Goal: Information Seeking & Learning: Learn about a topic

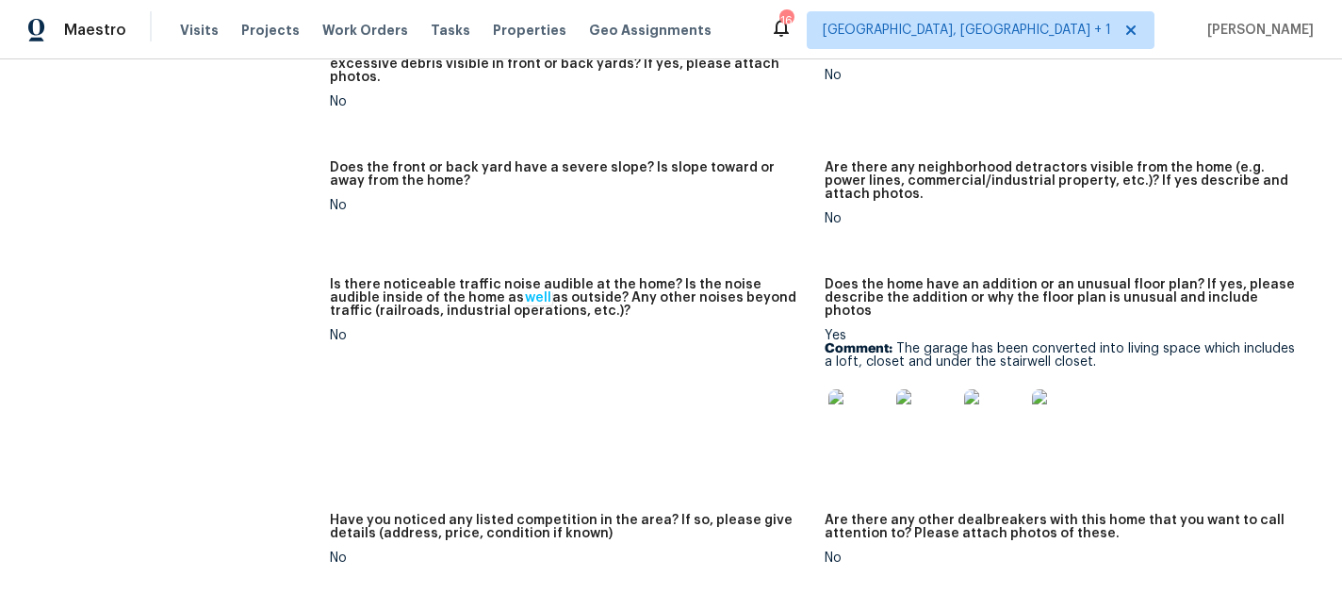
scroll to position [1202, 0]
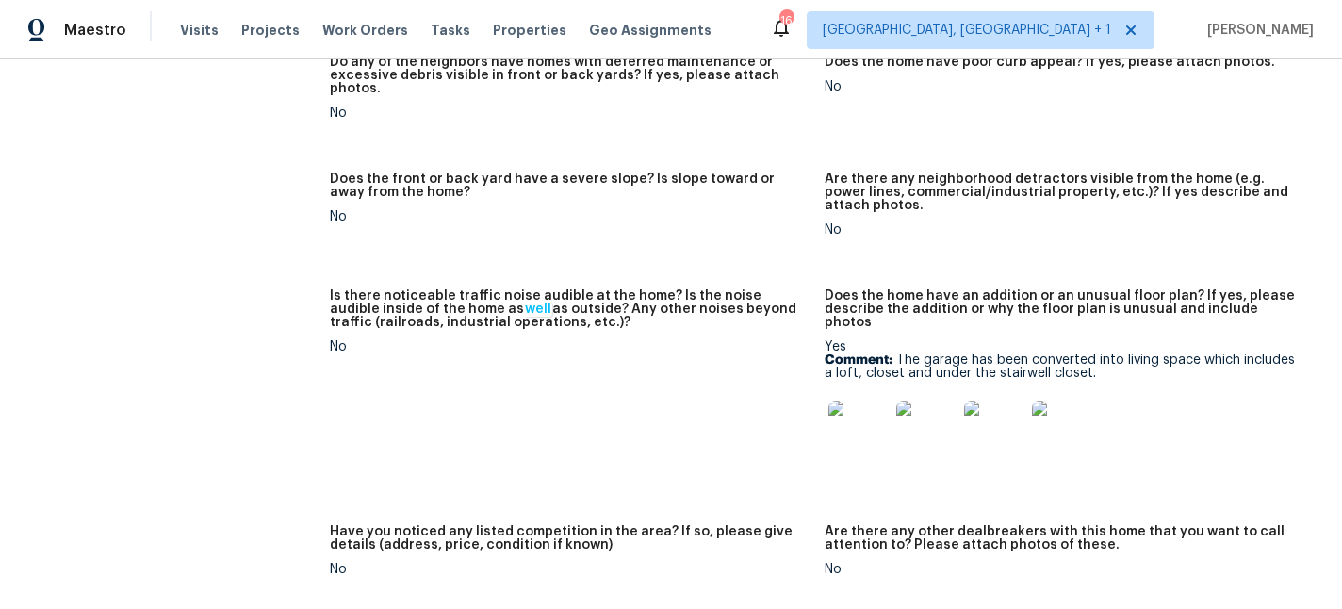
click at [847, 400] on img at bounding box center [858, 430] width 60 height 60
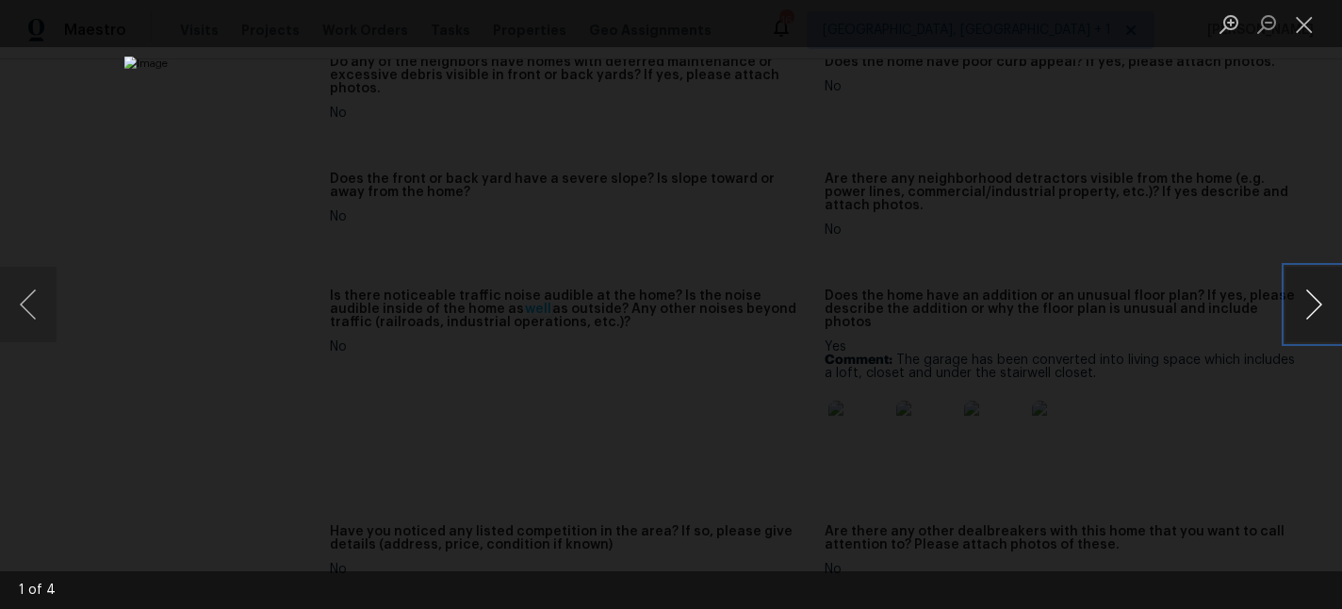
click at [1295, 316] on button "Next image" at bounding box center [1313, 304] width 57 height 75
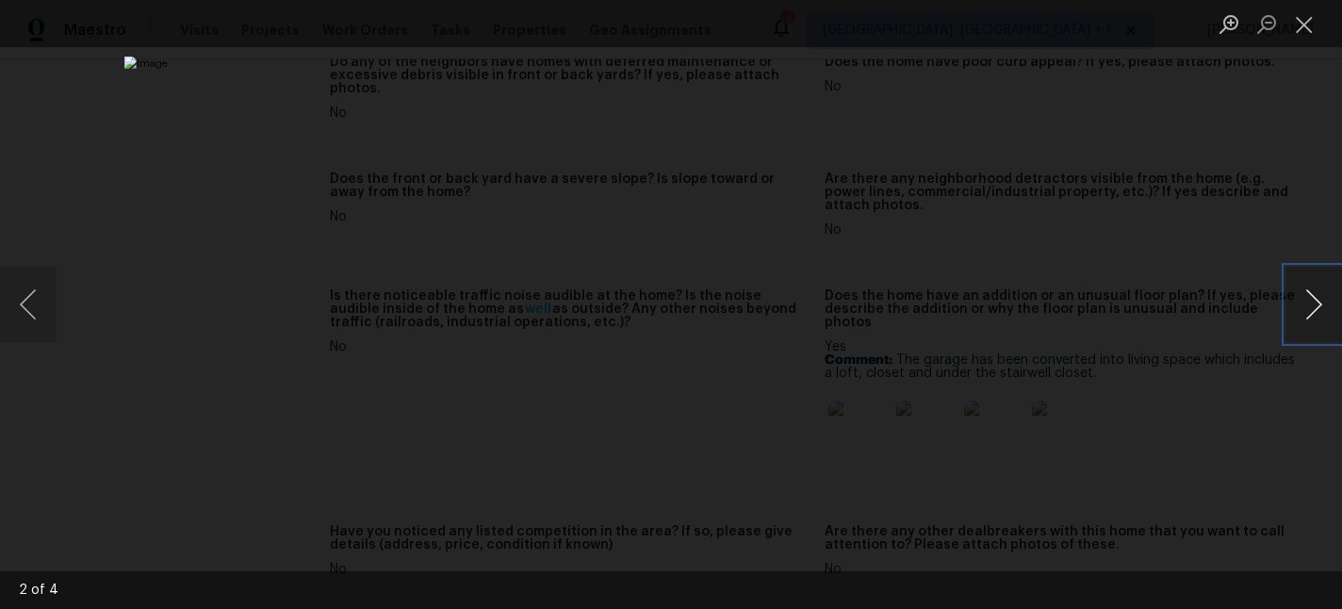
click at [1295, 316] on button "Next image" at bounding box center [1313, 304] width 57 height 75
click at [1311, 34] on button "Close lightbox" at bounding box center [1304, 24] width 38 height 33
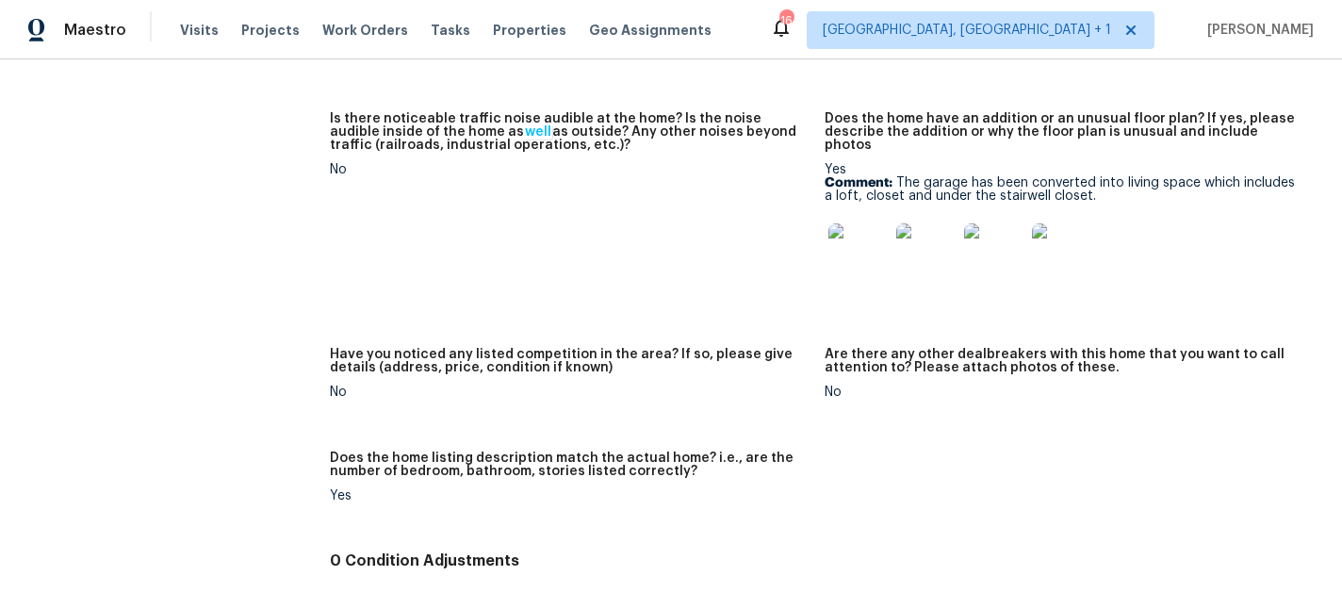
scroll to position [1456, 0]
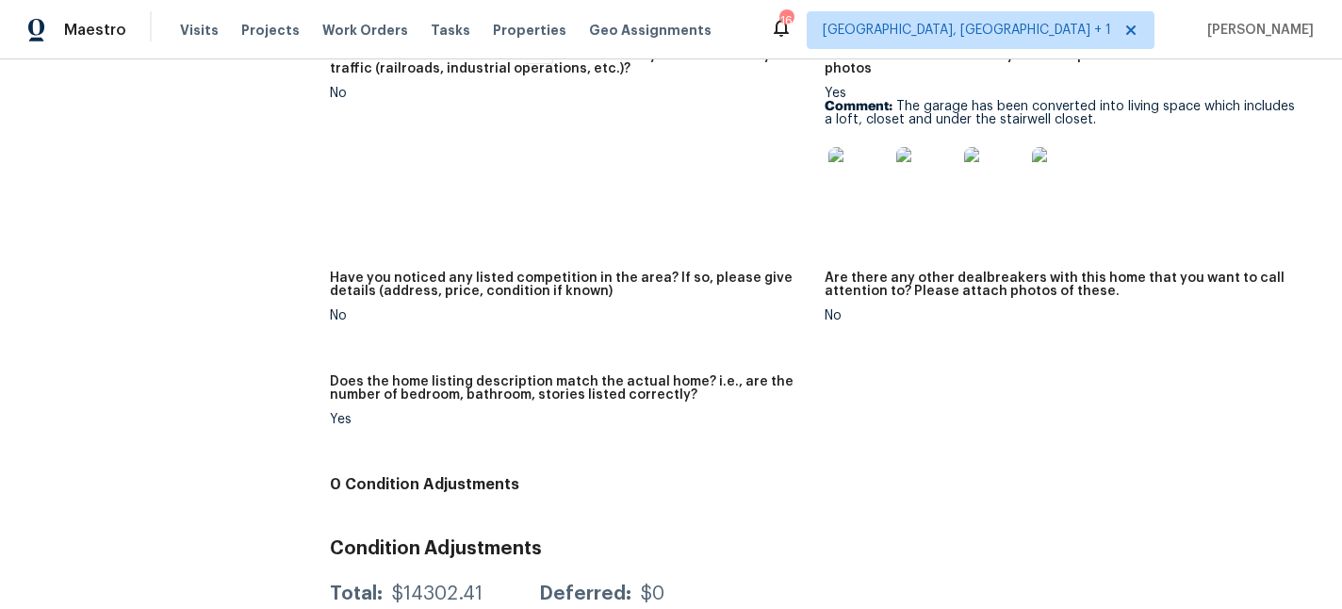
click at [1058, 298] on figure "Are there any other dealbreakers with this home that you want to call attention…" at bounding box center [1072, 311] width 495 height 81
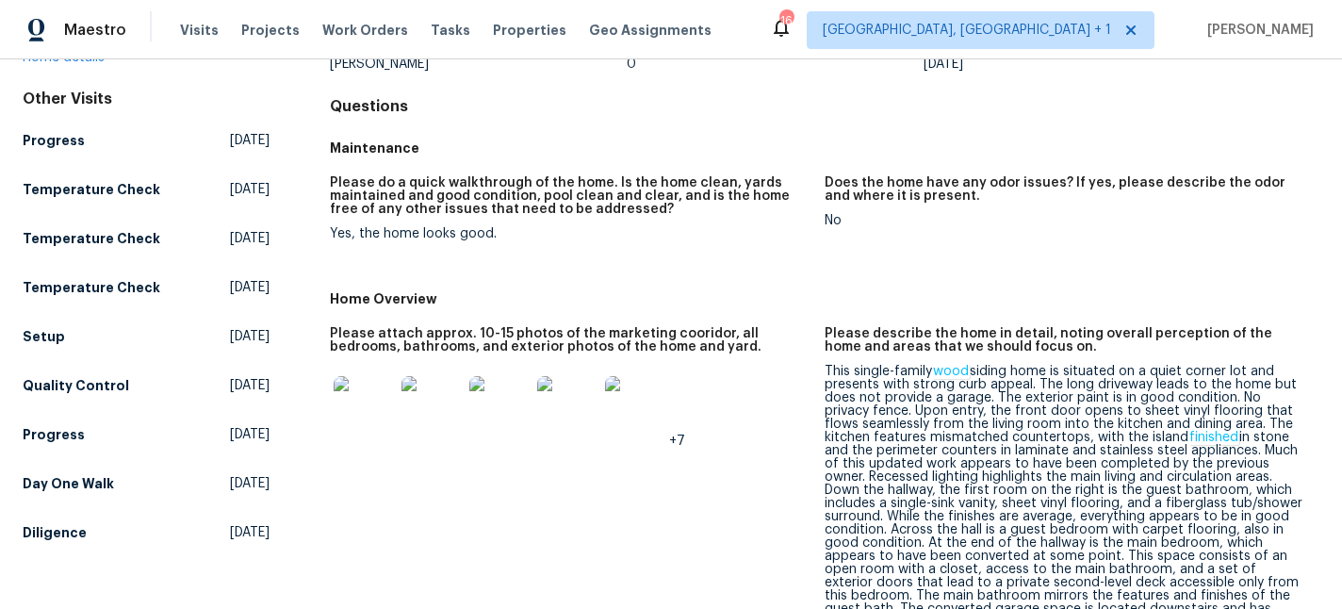
scroll to position [0, 0]
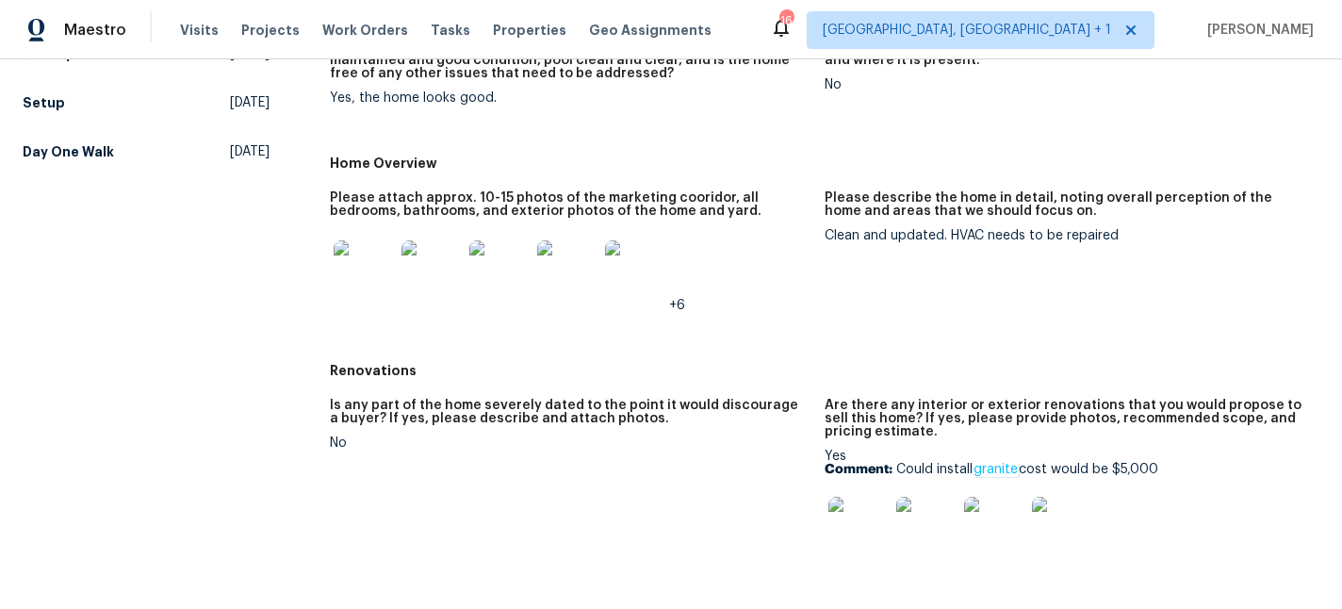
scroll to position [301, 0]
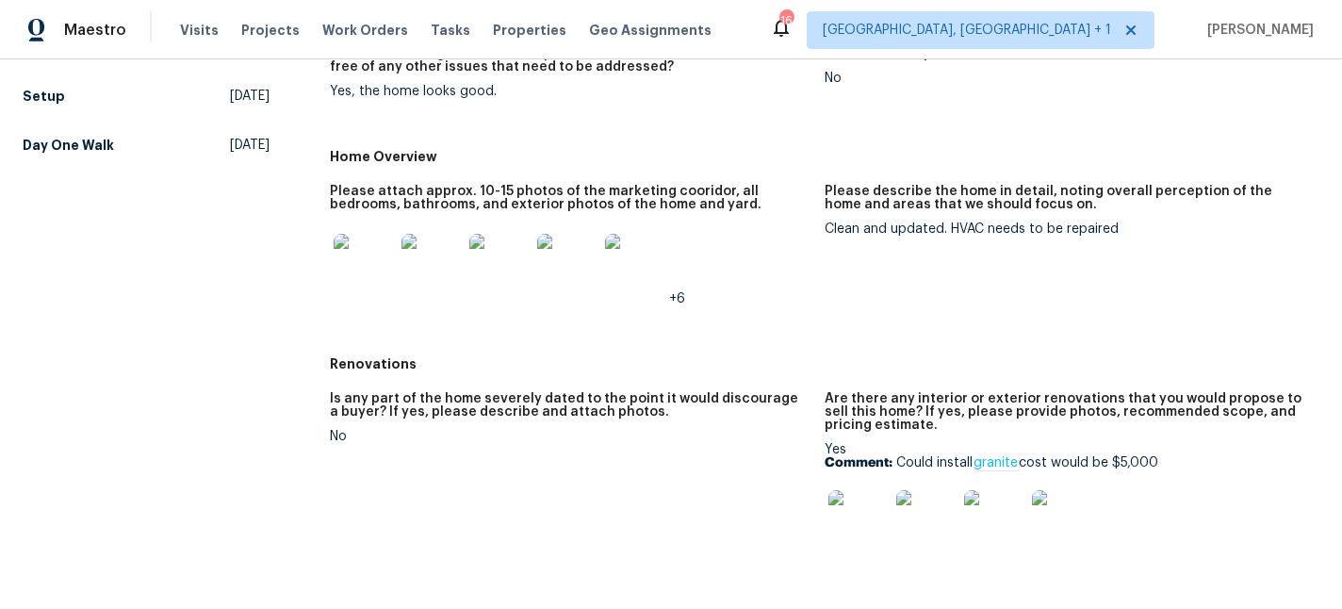
click at [371, 248] on img at bounding box center [364, 264] width 60 height 60
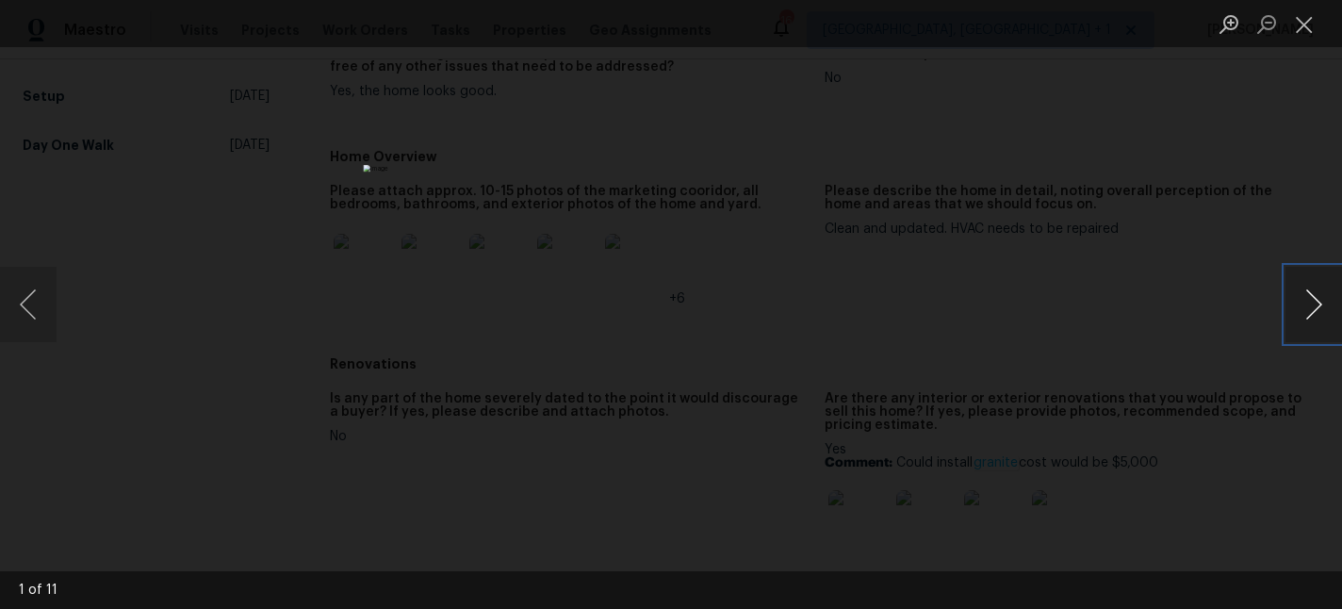
click at [1323, 293] on button "Next image" at bounding box center [1313, 304] width 57 height 75
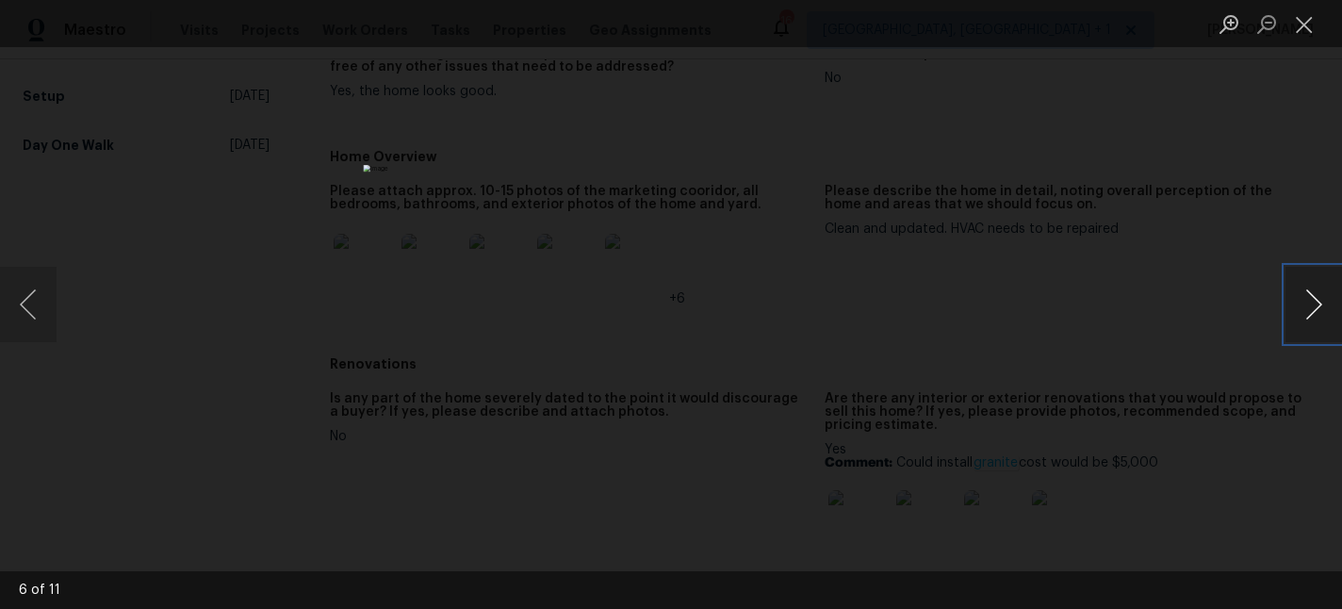
click at [1323, 293] on button "Next image" at bounding box center [1313, 304] width 57 height 75
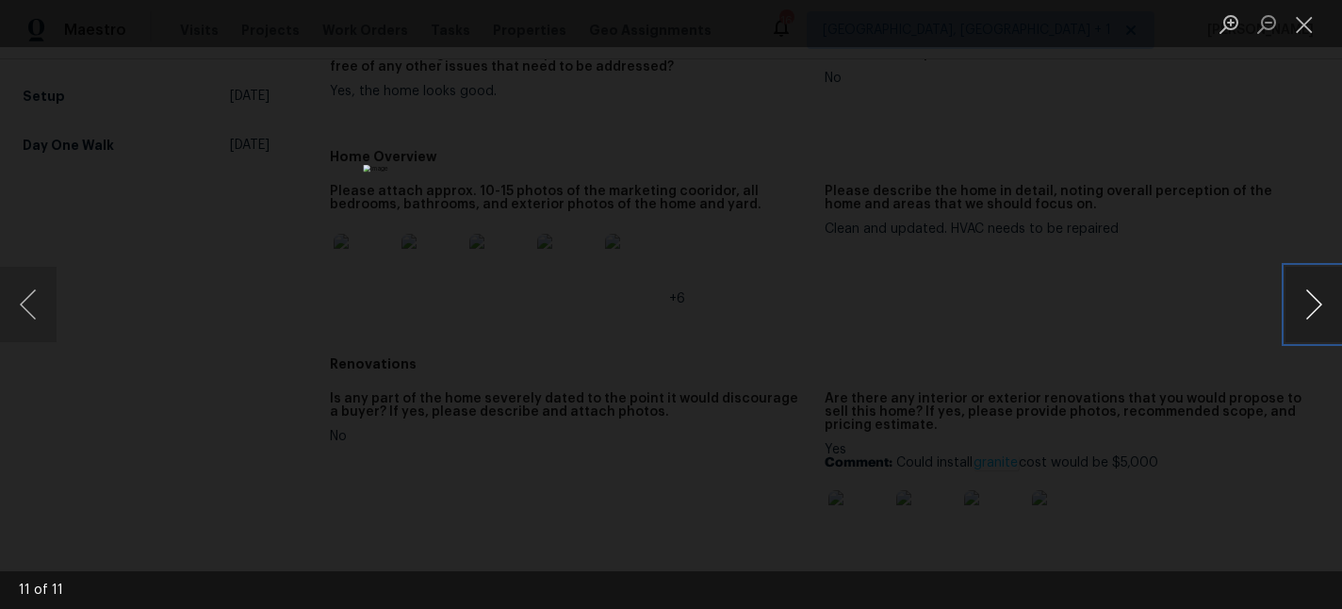
click at [1323, 293] on button "Next image" at bounding box center [1313, 304] width 57 height 75
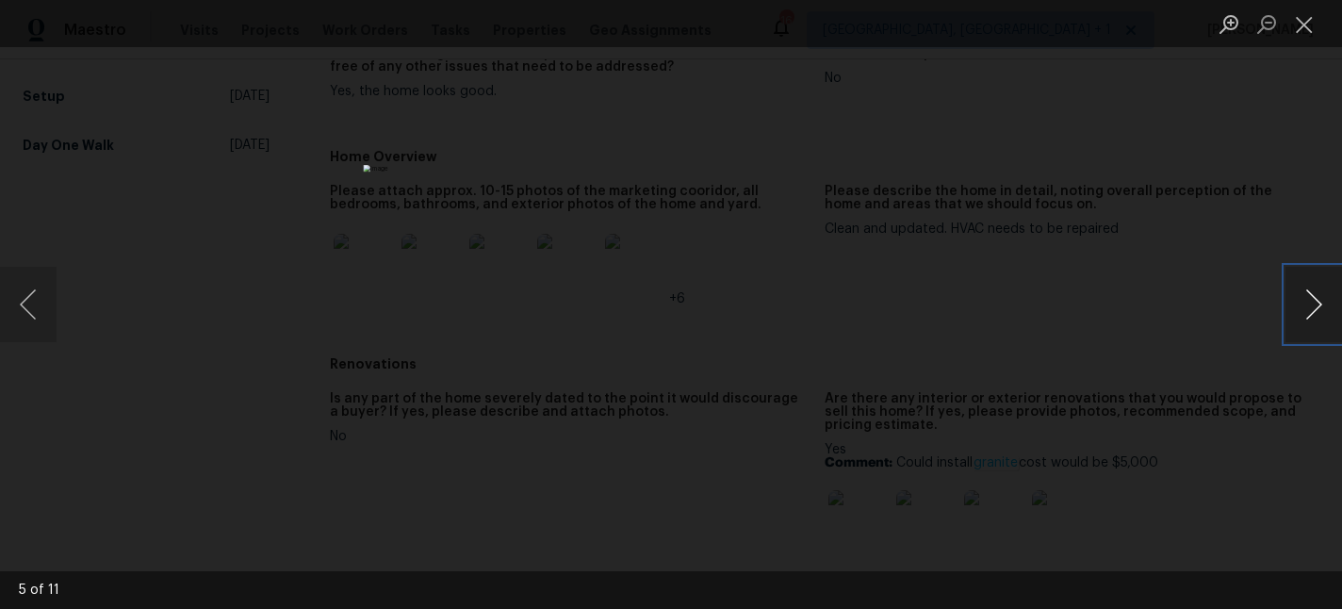
click at [1323, 293] on button "Next image" at bounding box center [1313, 304] width 57 height 75
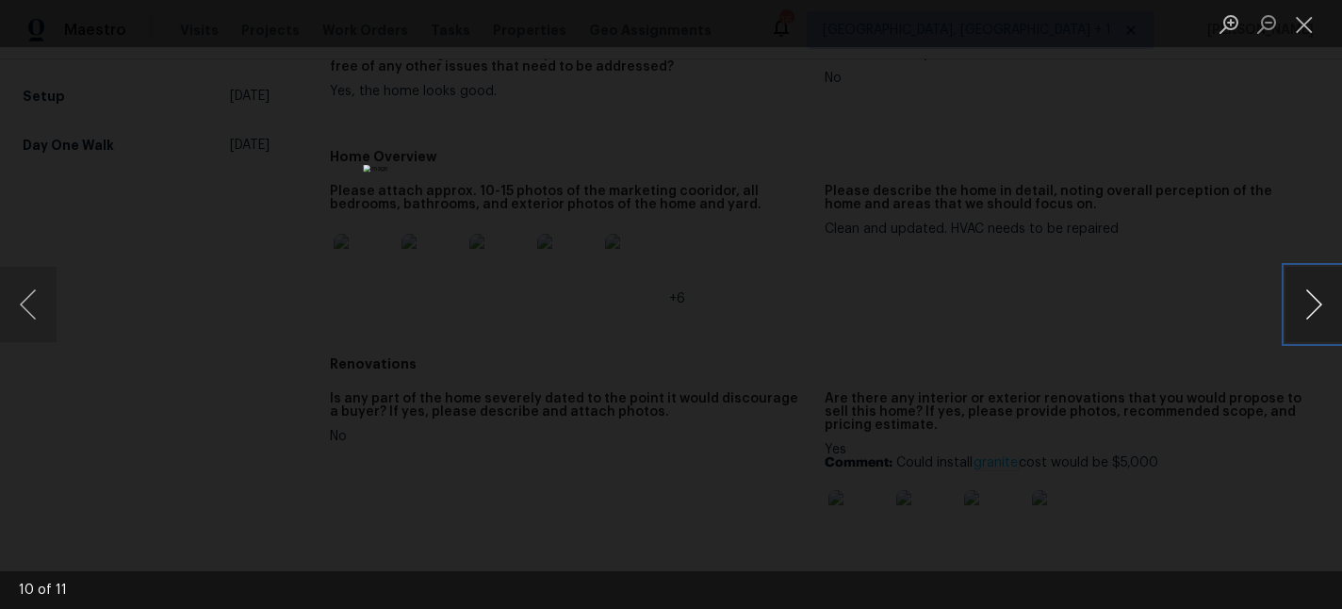
click at [1323, 293] on button "Next image" at bounding box center [1313, 304] width 57 height 75
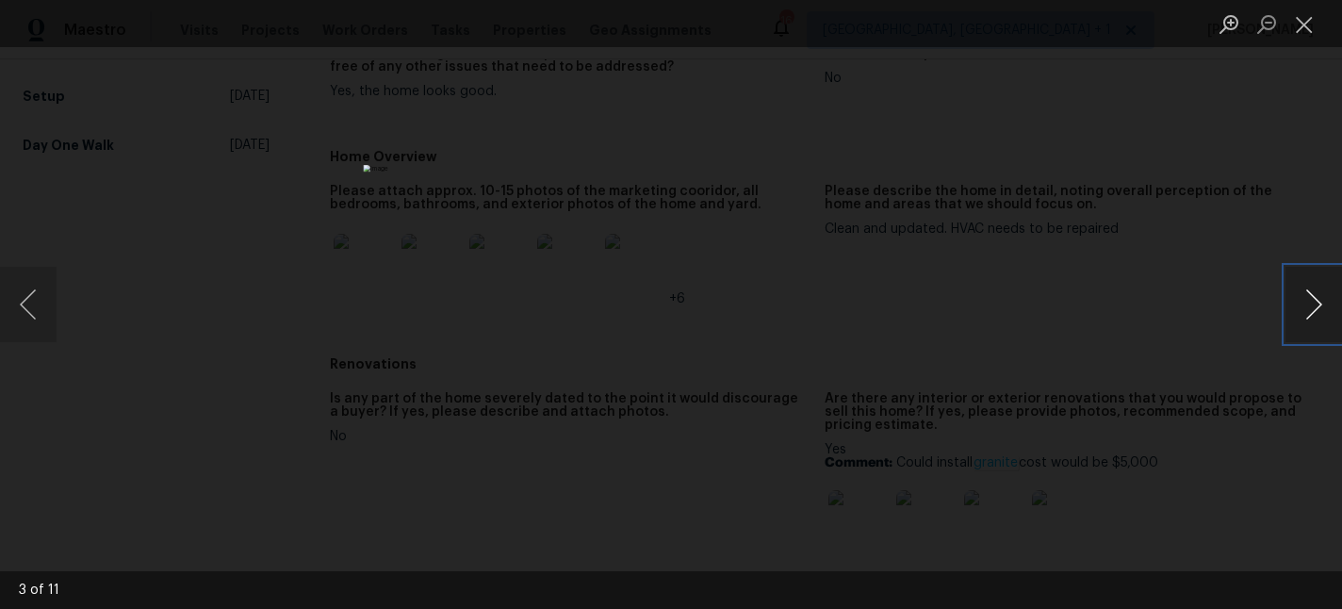
click at [1323, 293] on button "Next image" at bounding box center [1313, 304] width 57 height 75
click at [1314, 28] on button "Close lightbox" at bounding box center [1304, 24] width 38 height 33
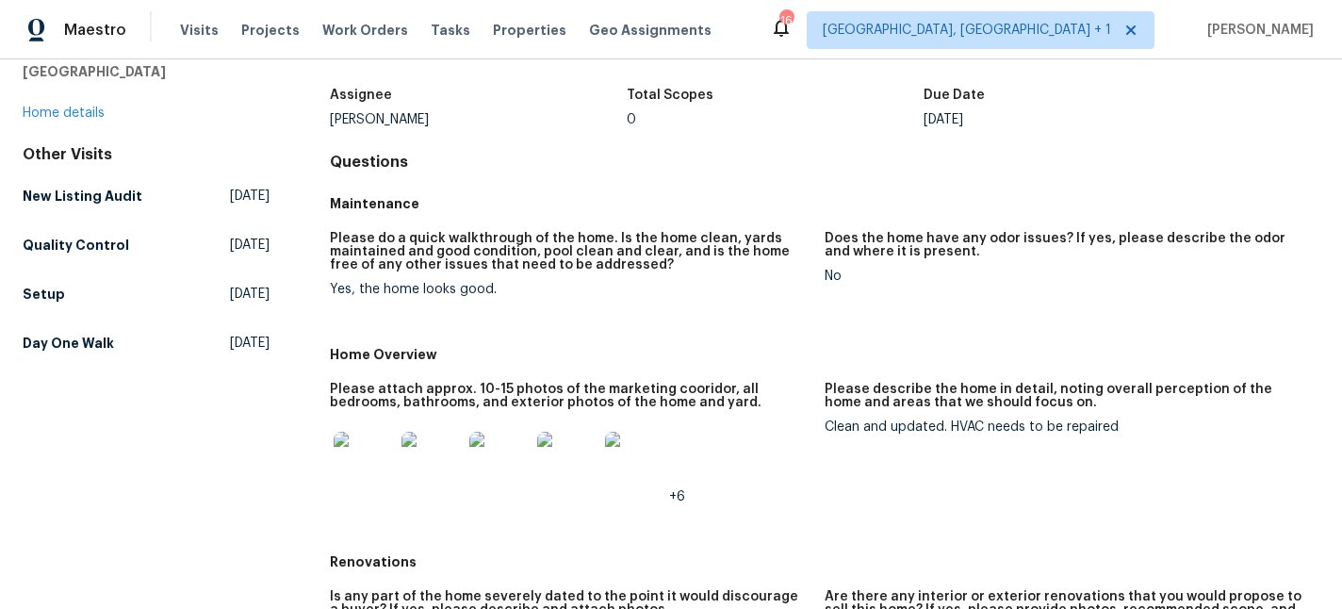
scroll to position [0, 0]
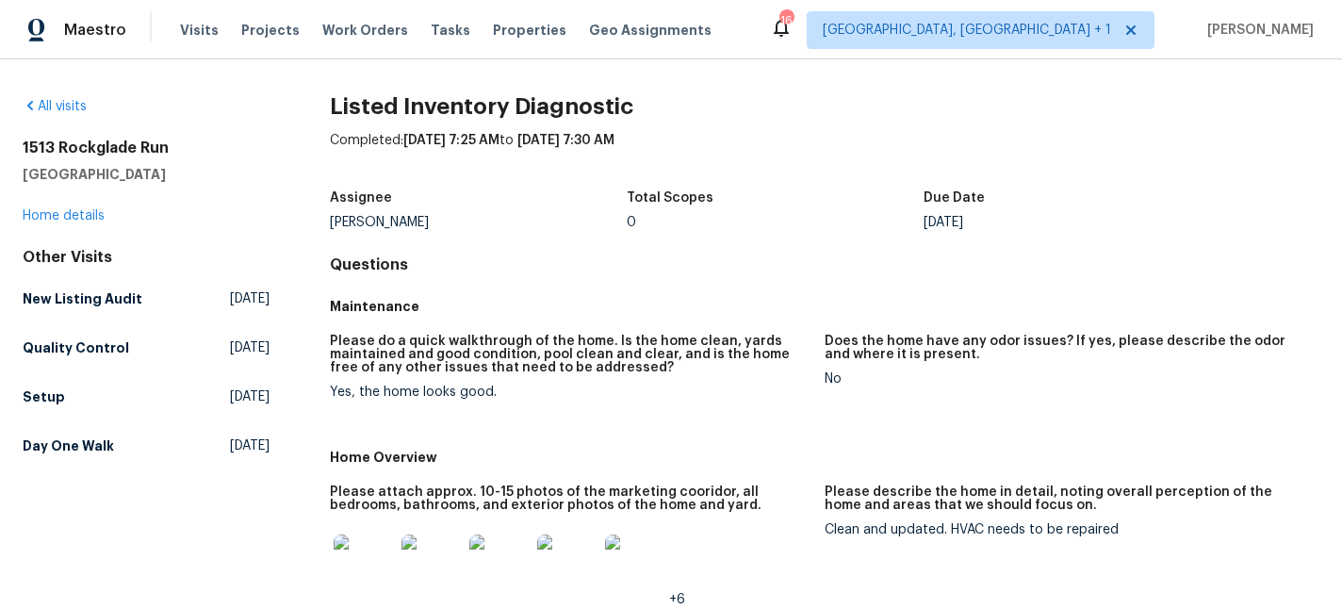
click at [138, 146] on h2 "1513 Rockglade Run" at bounding box center [146, 148] width 247 height 19
copy h2 "1513 Rockglade Run"
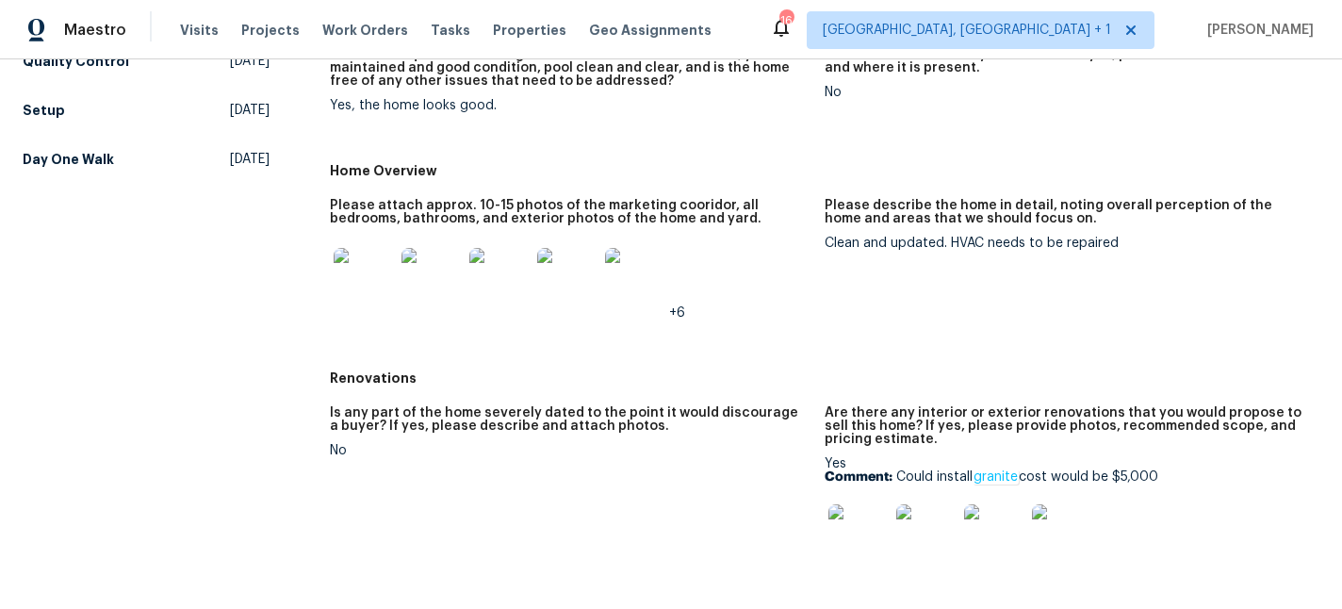
scroll to position [311, 0]
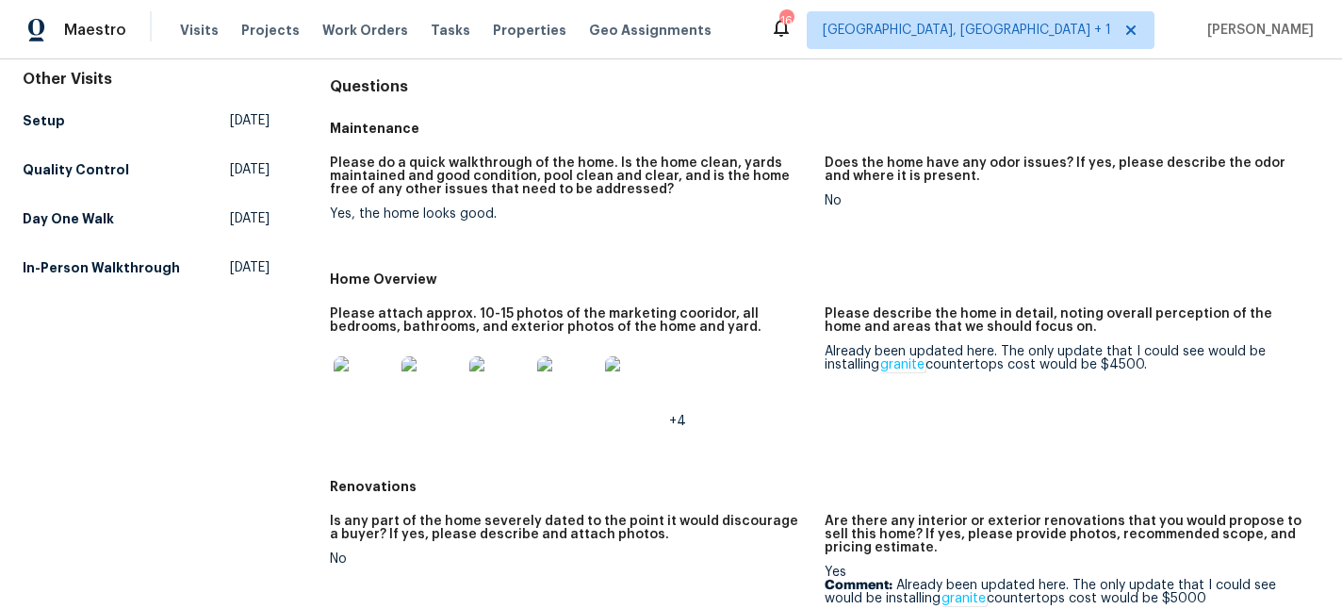
scroll to position [188, 0]
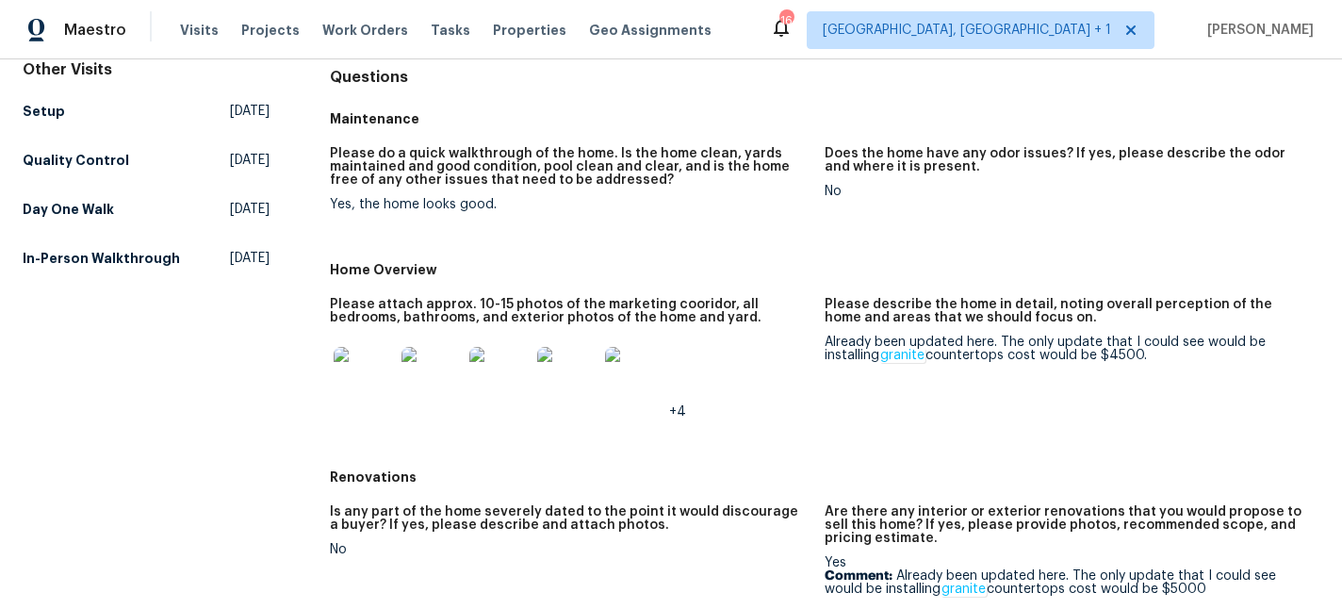
click at [437, 375] on img at bounding box center [431, 377] width 60 height 60
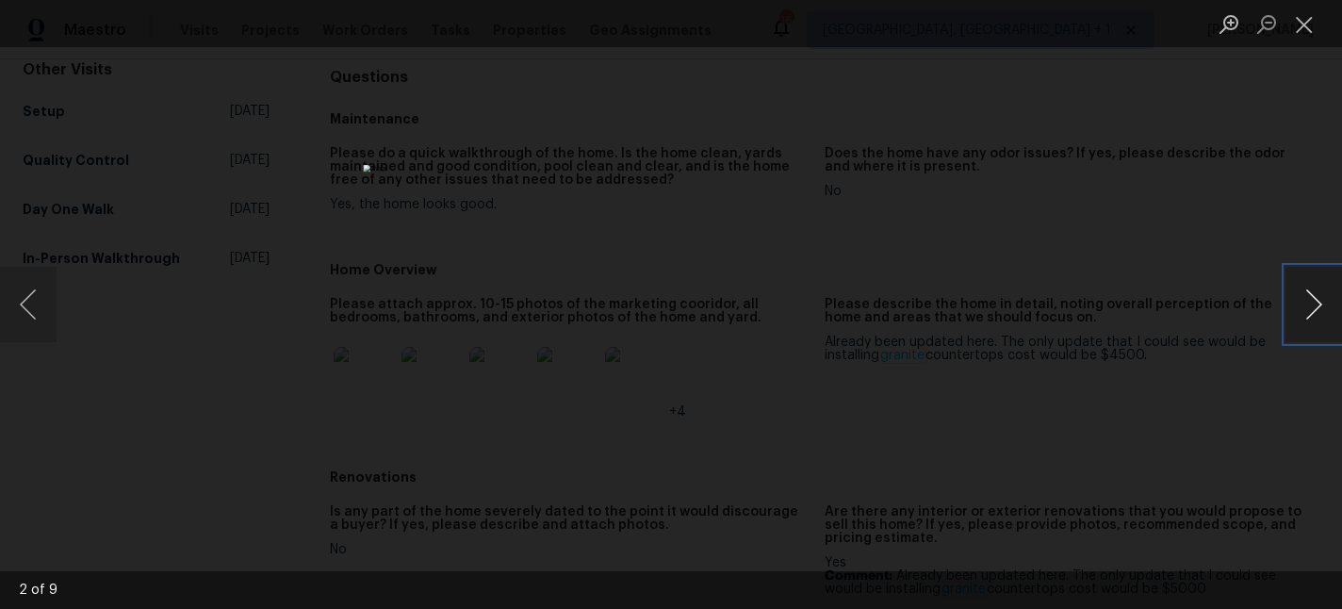
click at [1316, 315] on button "Next image" at bounding box center [1313, 304] width 57 height 75
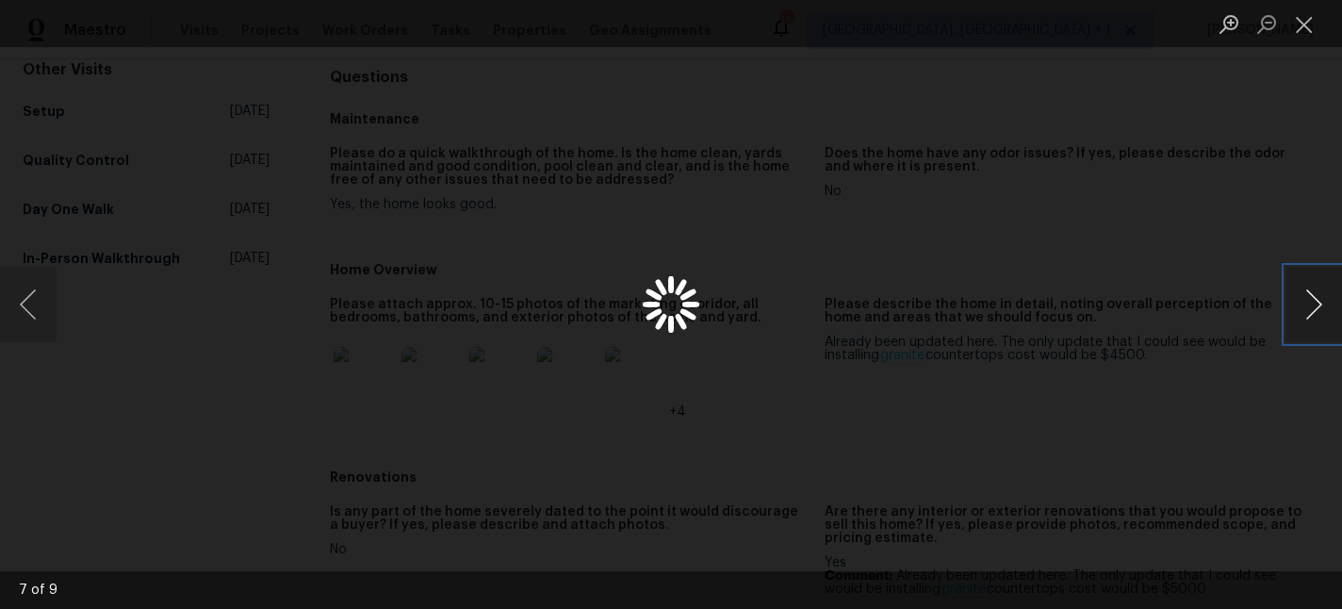
click at [1316, 315] on button "Next image" at bounding box center [1313, 304] width 57 height 75
drag, startPoint x: 1316, startPoint y: 315, endPoint x: 1158, endPoint y: 323, distance: 158.5
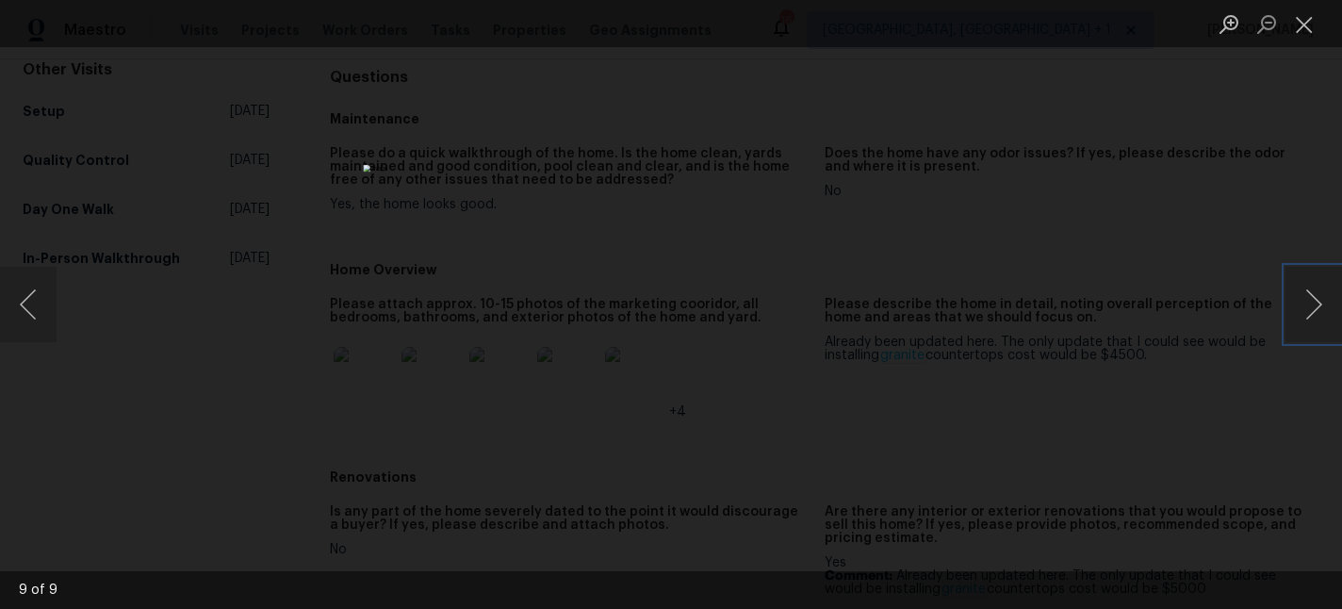
click at [1316, 315] on button "Next image" at bounding box center [1313, 304] width 57 height 75
click at [1313, 21] on button "Close lightbox" at bounding box center [1304, 24] width 38 height 33
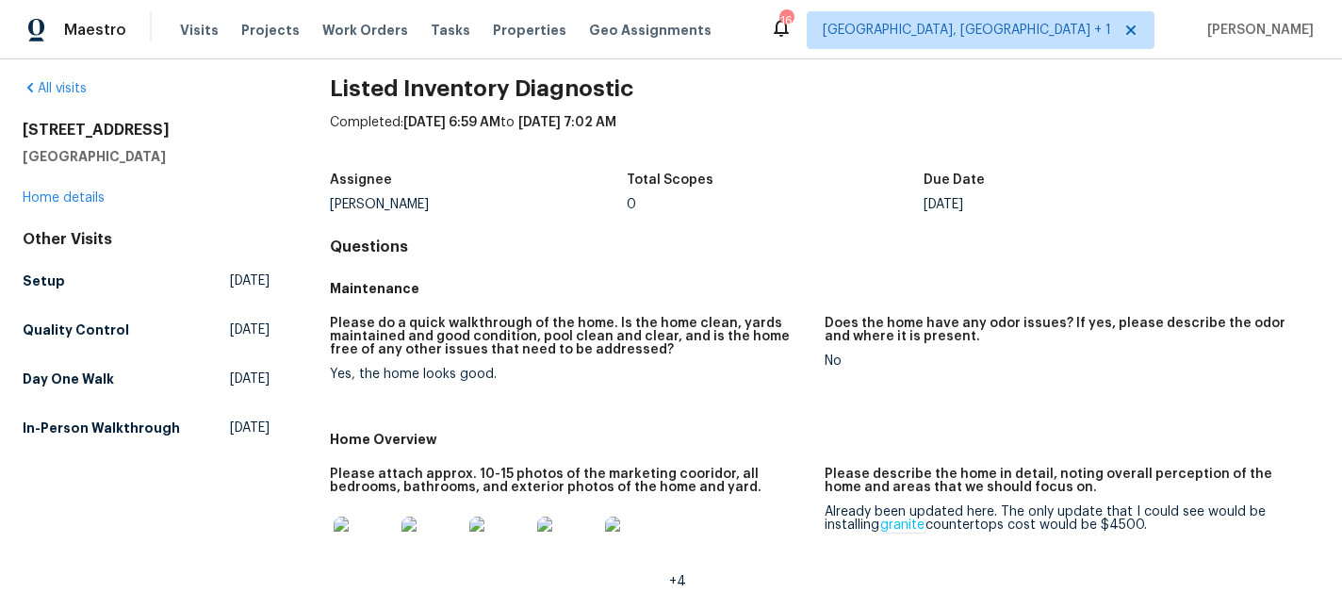
scroll to position [0, 0]
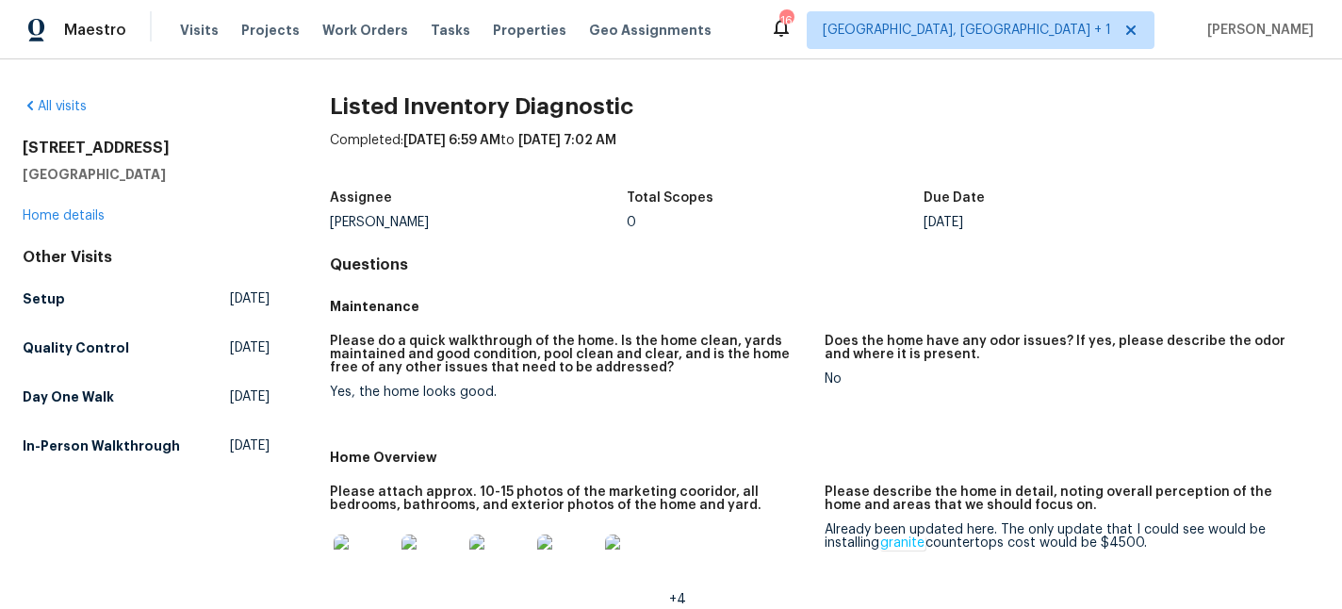
click at [160, 141] on h2 "7513 W Winchester Dr" at bounding box center [146, 148] width 247 height 19
click at [161, 143] on h2 "7513 W Winchester Dr" at bounding box center [146, 148] width 247 height 19
copy h2 "7513 W Winchester Dr"
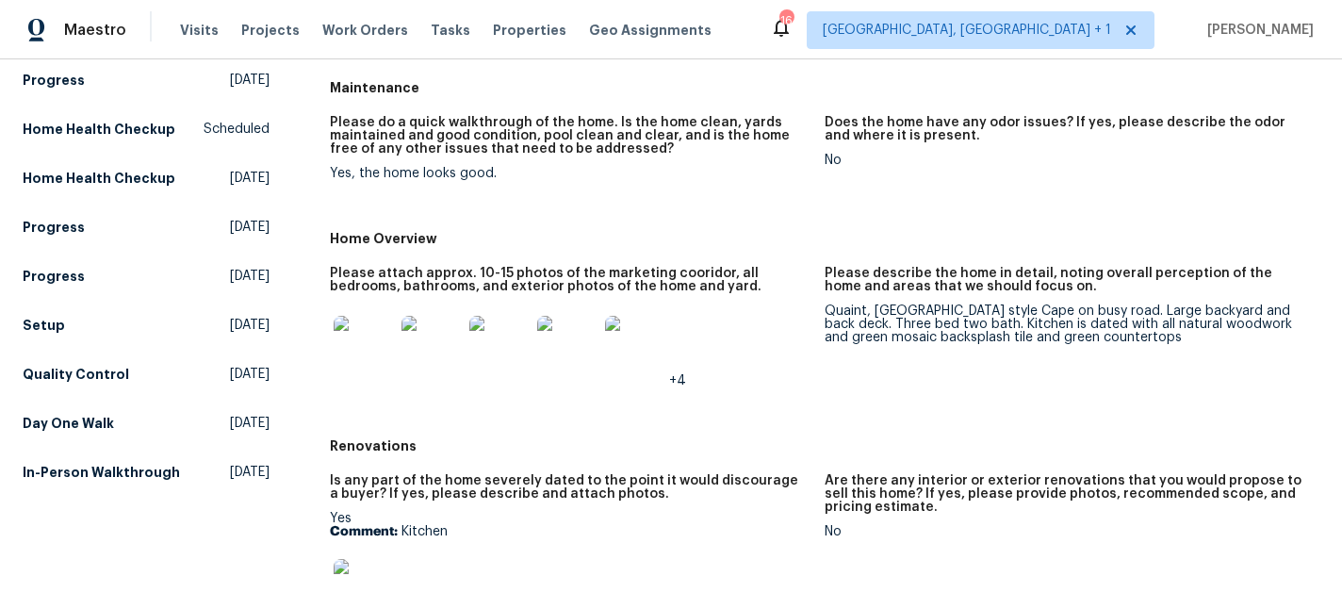
scroll to position [213, 0]
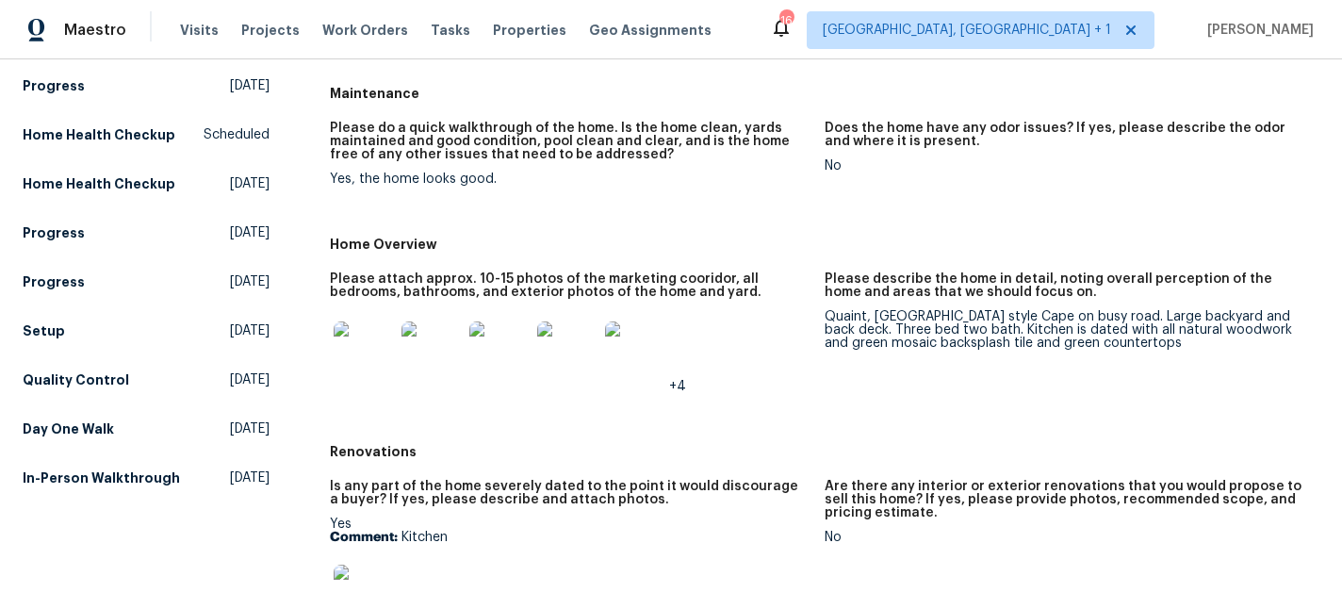
click at [366, 356] on img at bounding box center [364, 351] width 60 height 60
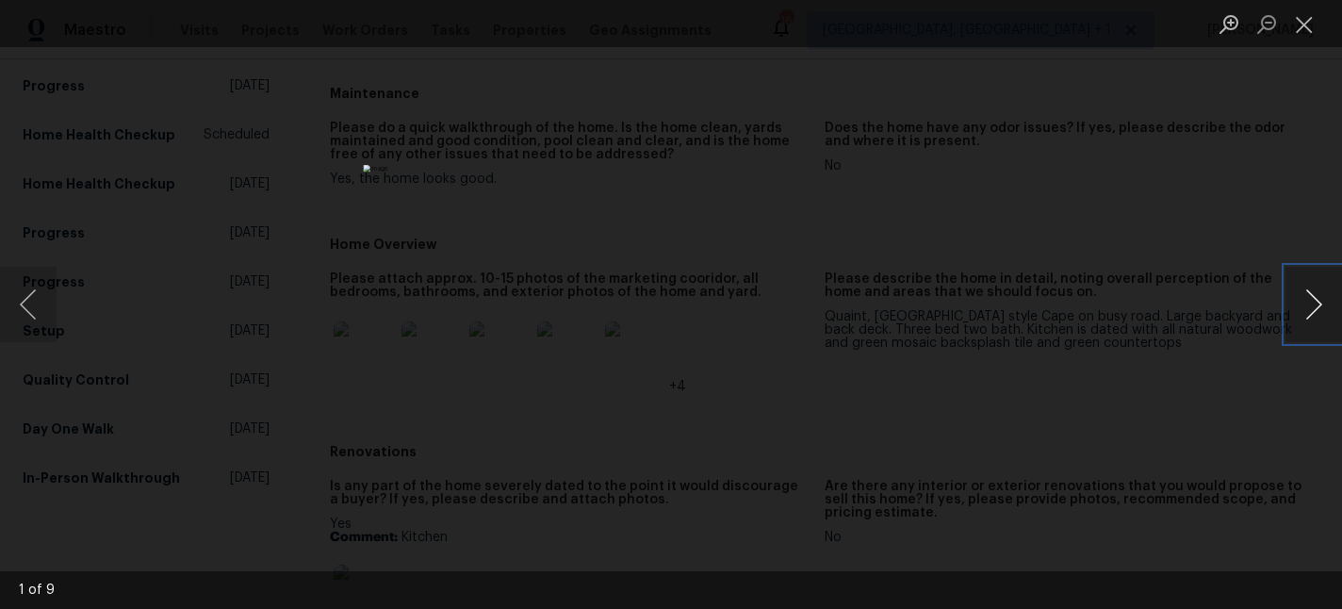
click at [1311, 300] on button "Next image" at bounding box center [1313, 304] width 57 height 75
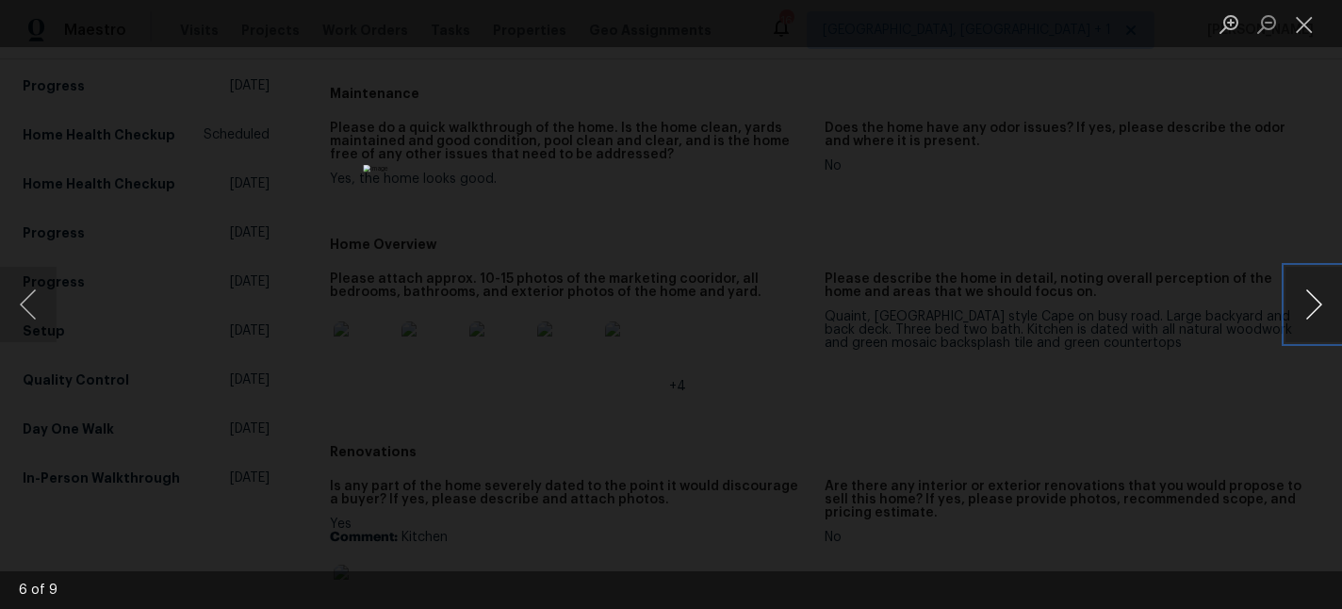
click at [1311, 300] on button "Next image" at bounding box center [1313, 304] width 57 height 75
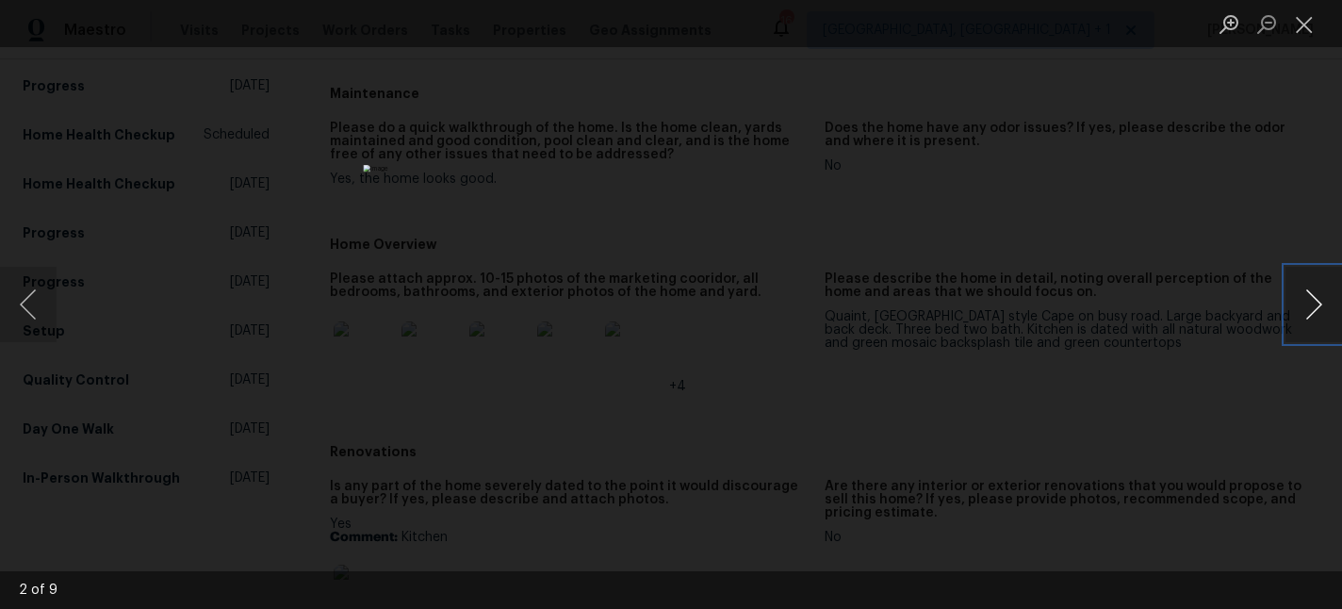
click at [1311, 300] on button "Next image" at bounding box center [1313, 304] width 57 height 75
click at [865, 304] on img "Lightbox" at bounding box center [670, 304] width 615 height 279
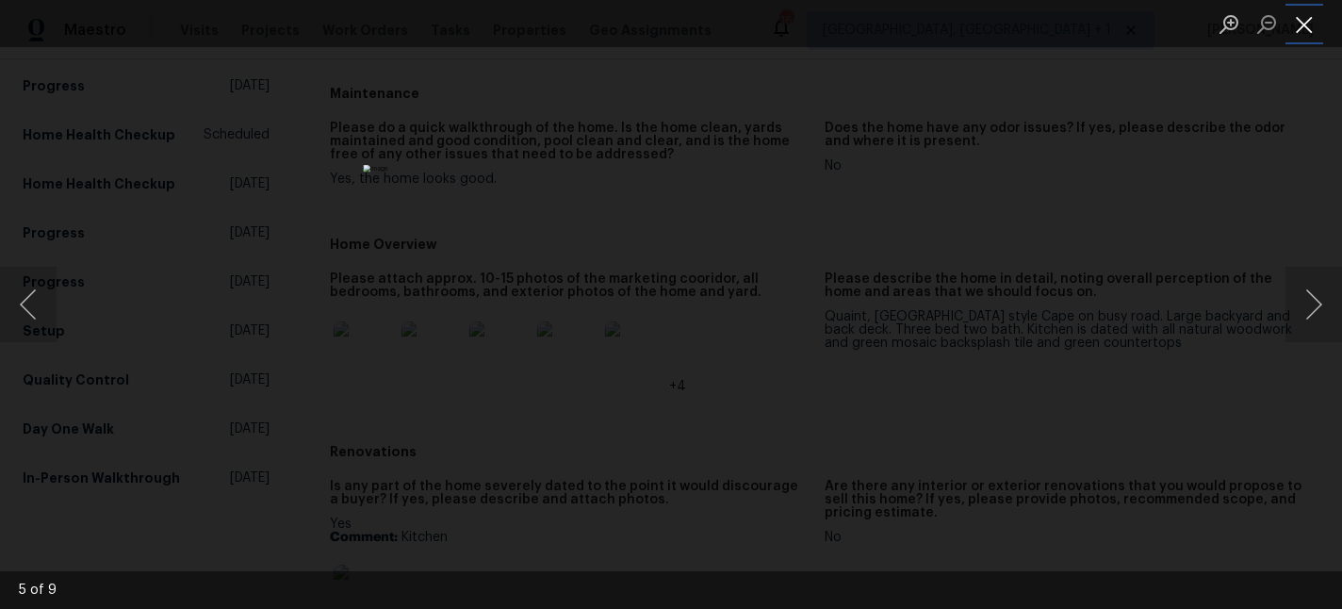
click at [1310, 28] on button "Close lightbox" at bounding box center [1304, 24] width 38 height 33
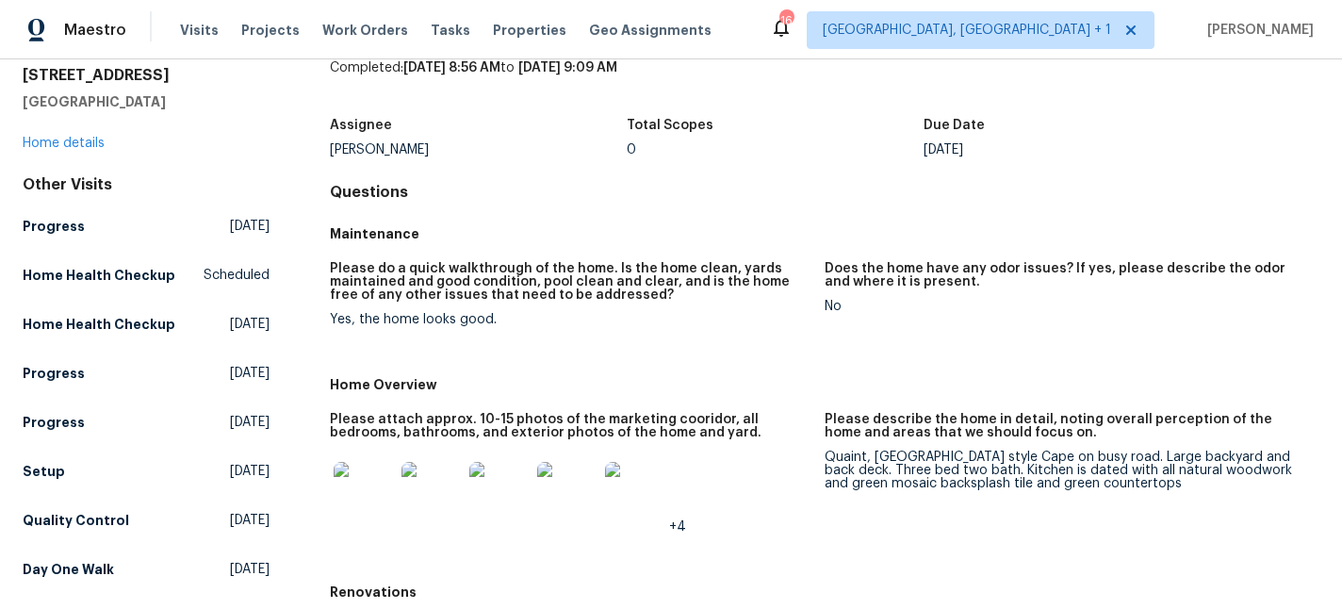
scroll to position [83, 0]
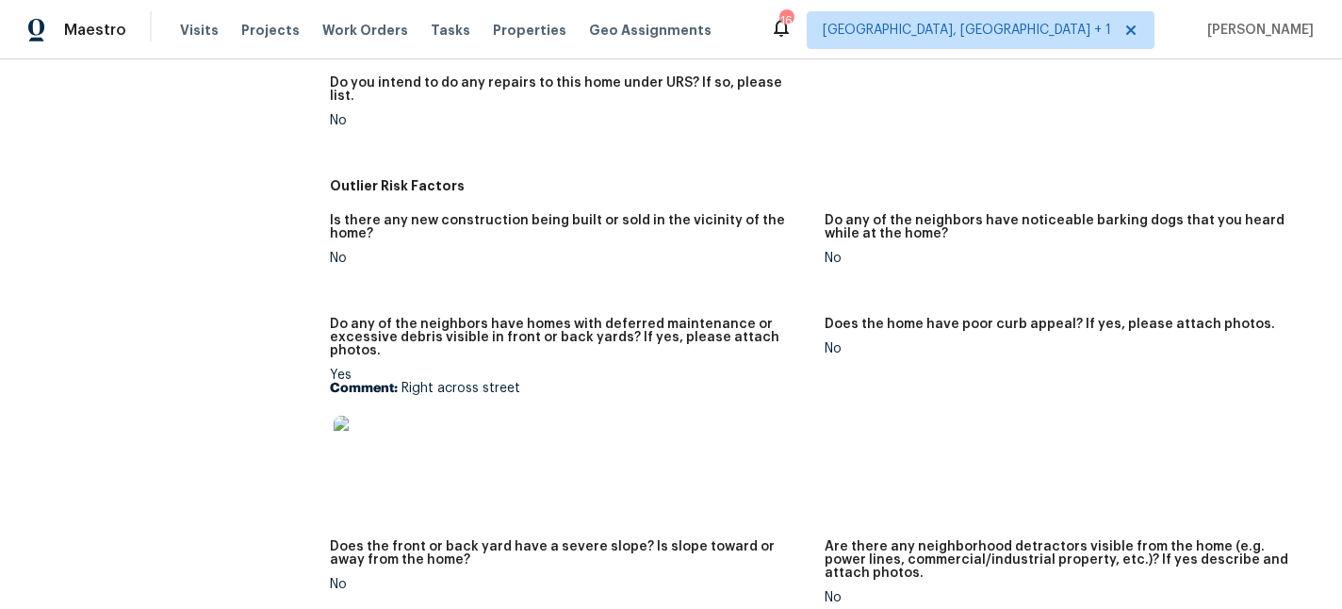
scroll to position [732, 0]
click at [362, 416] on img at bounding box center [364, 446] width 60 height 60
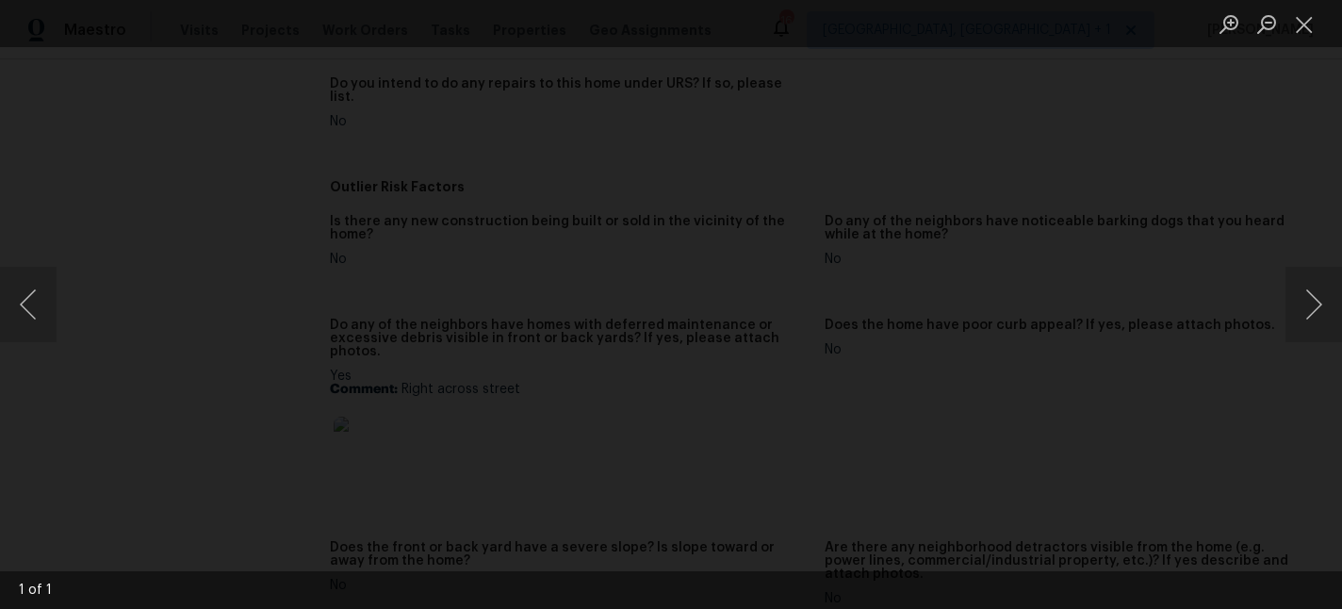
click at [965, 608] on html "Maestro Visits Projects Work Orders Tasks Properties Geo Assignments 16 Birming…" at bounding box center [671, 304] width 1342 height 609
click at [939, 608] on html "Maestro Visits Projects Work Orders Tasks Properties Geo Assignments 16 Birming…" at bounding box center [671, 304] width 1342 height 609
click at [1306, 314] on button "Next image" at bounding box center [1313, 304] width 57 height 75
click at [1314, 30] on button "Close lightbox" at bounding box center [1304, 24] width 38 height 33
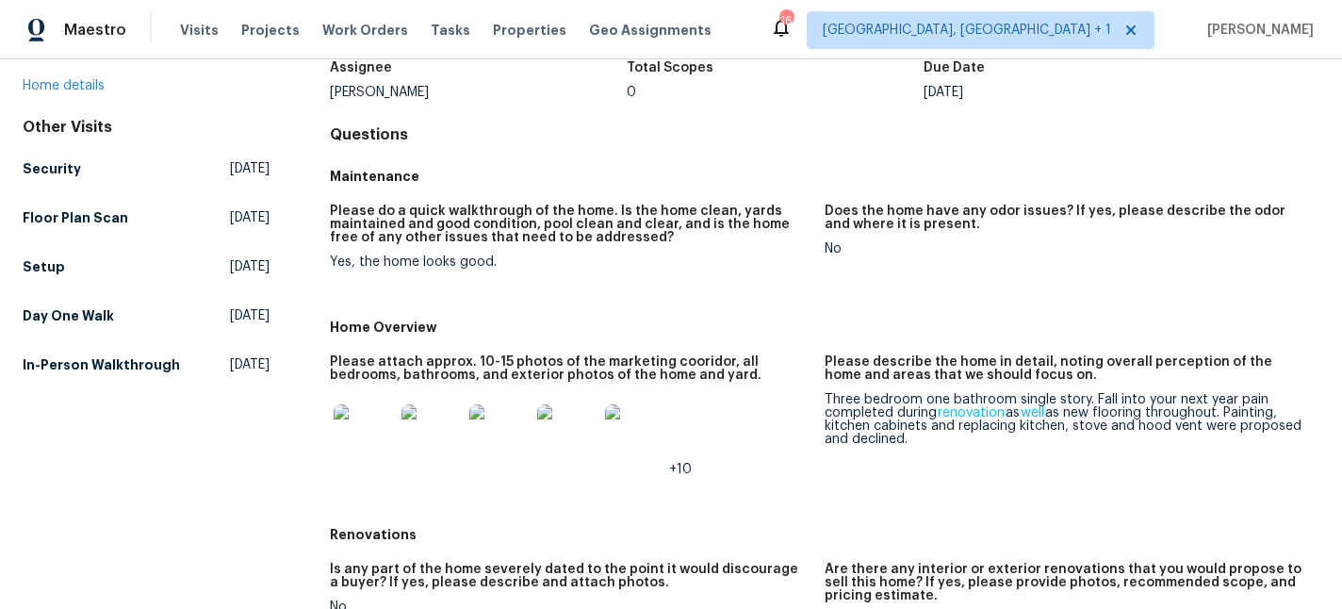
scroll to position [129, 0]
click at [375, 426] on img at bounding box center [364, 435] width 60 height 60
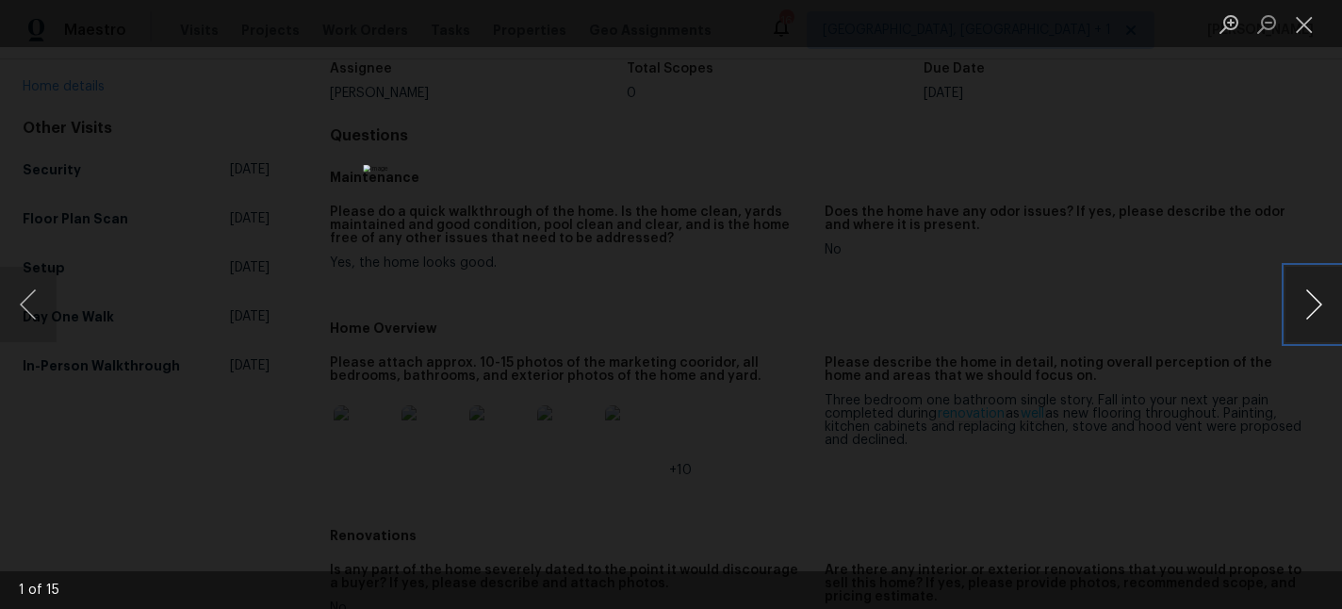
click at [1325, 300] on button "Next image" at bounding box center [1313, 304] width 57 height 75
click at [1324, 300] on button "Next image" at bounding box center [1313, 304] width 57 height 75
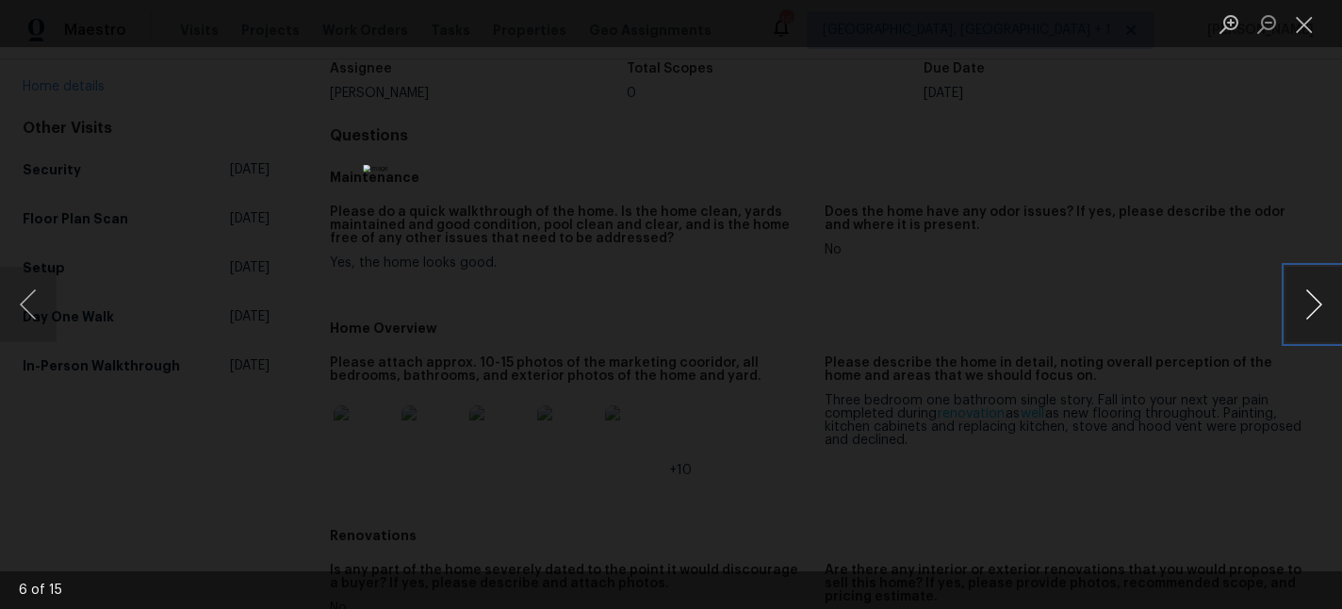
click at [1324, 300] on button "Next image" at bounding box center [1313, 304] width 57 height 75
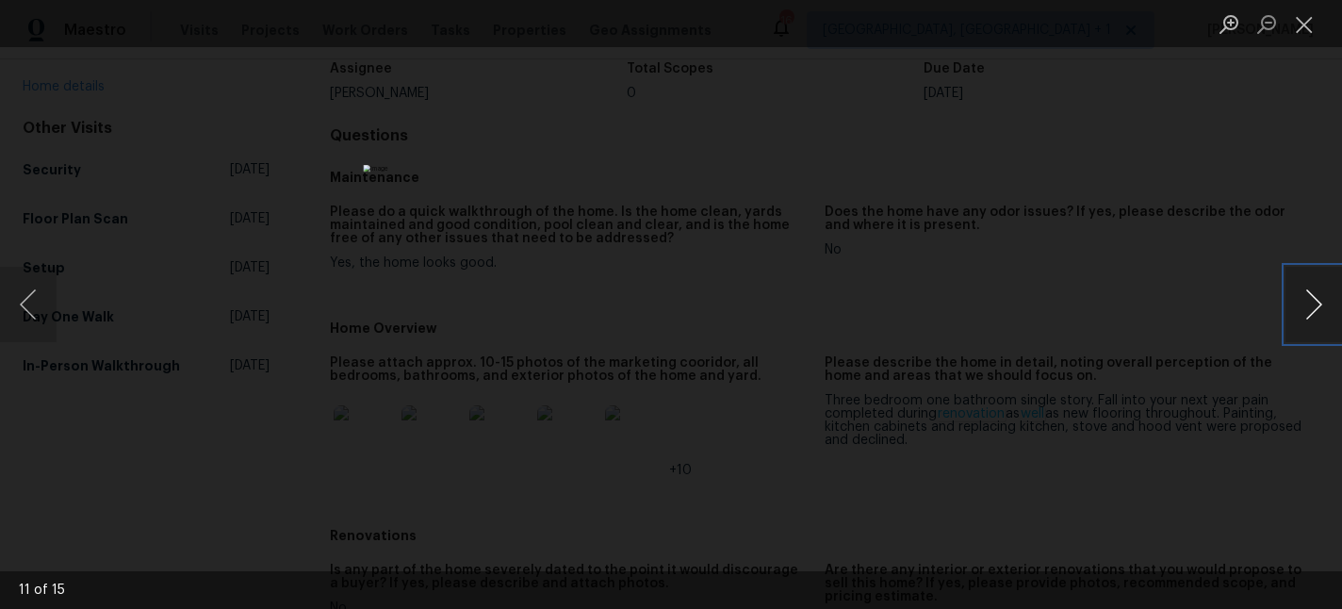
click at [1324, 300] on button "Next image" at bounding box center [1313, 304] width 57 height 75
click at [1307, 26] on button "Close lightbox" at bounding box center [1304, 24] width 38 height 33
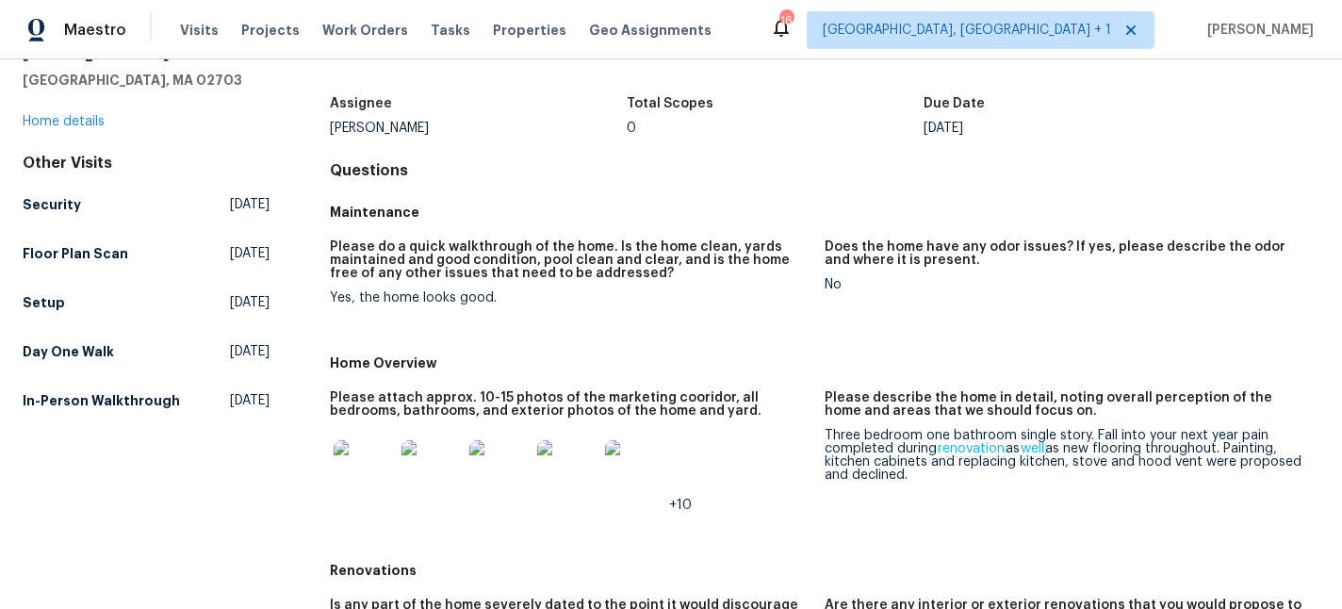
scroll to position [0, 0]
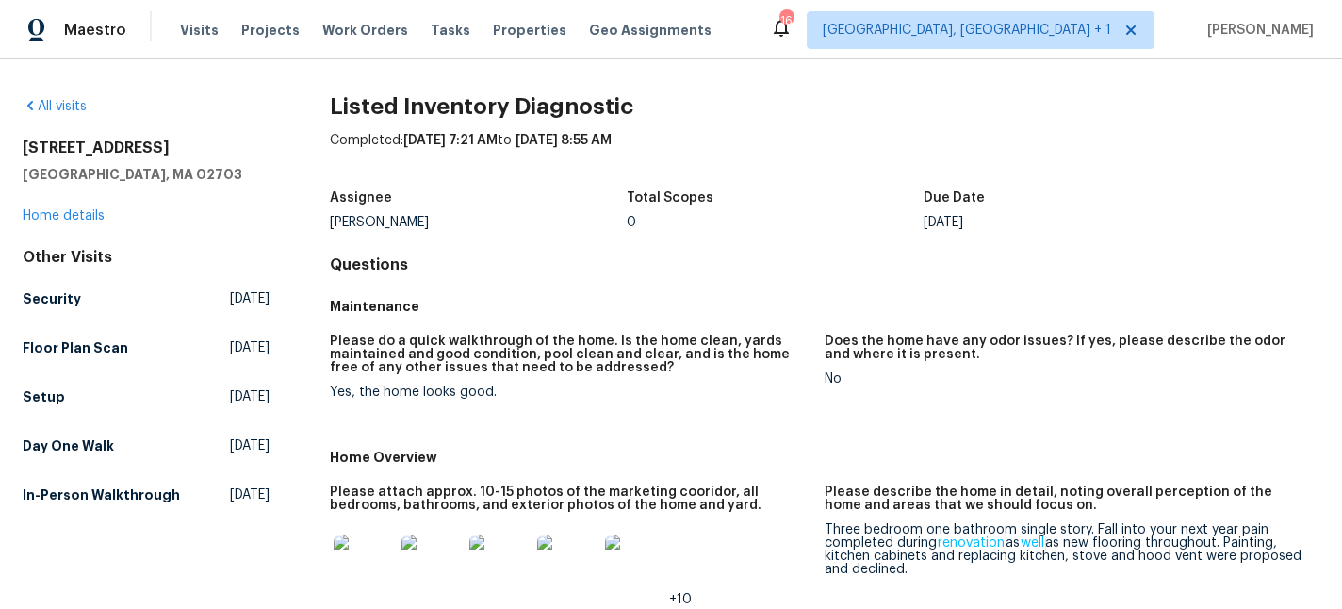
click at [110, 149] on h2 "31 Verndale Ave" at bounding box center [146, 148] width 247 height 19
copy h2 "31 Verndale Ave"
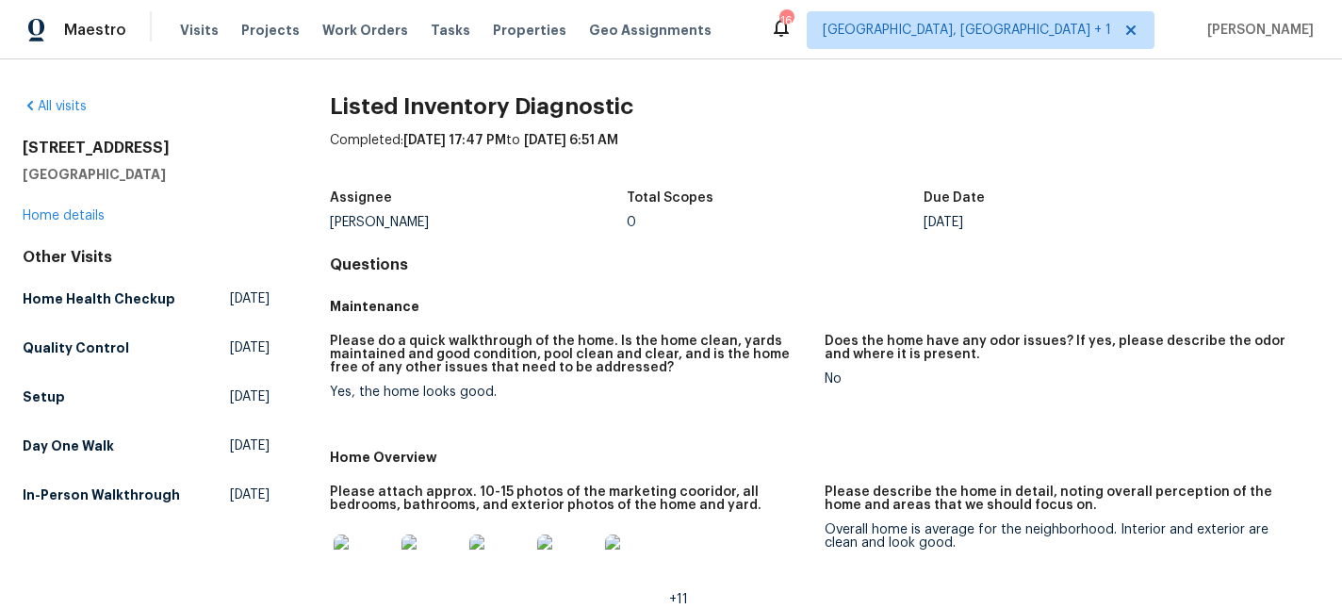
click at [369, 553] on img at bounding box center [364, 564] width 60 height 60
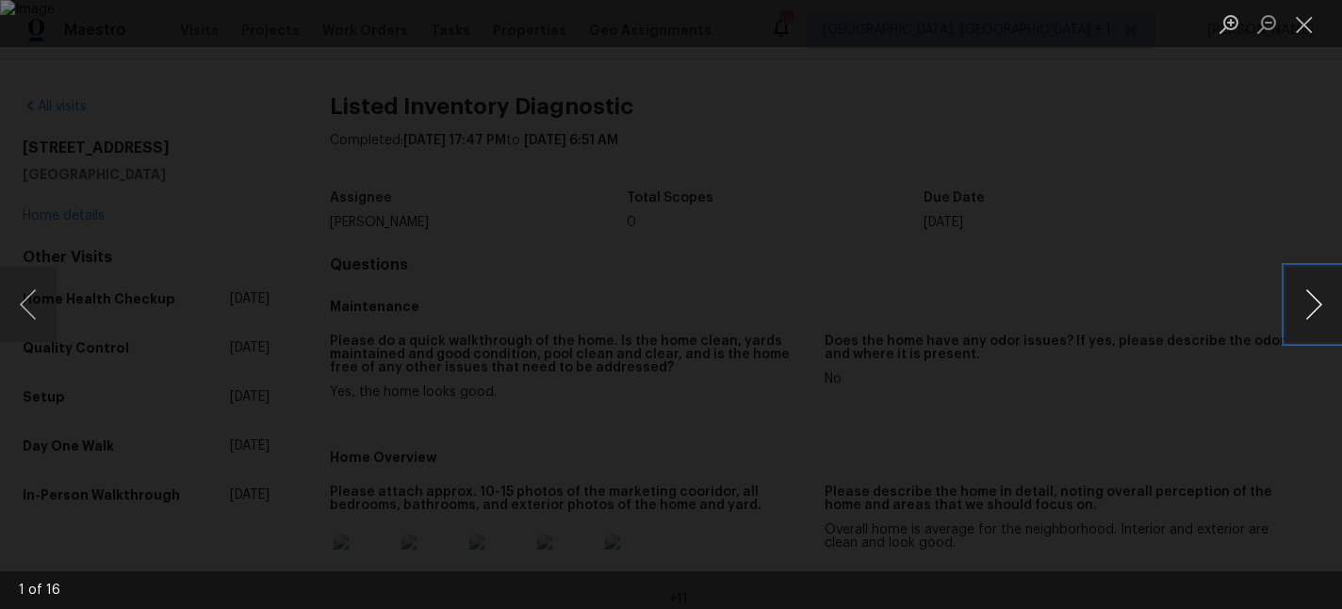
click at [1312, 305] on button "Next image" at bounding box center [1313, 304] width 57 height 75
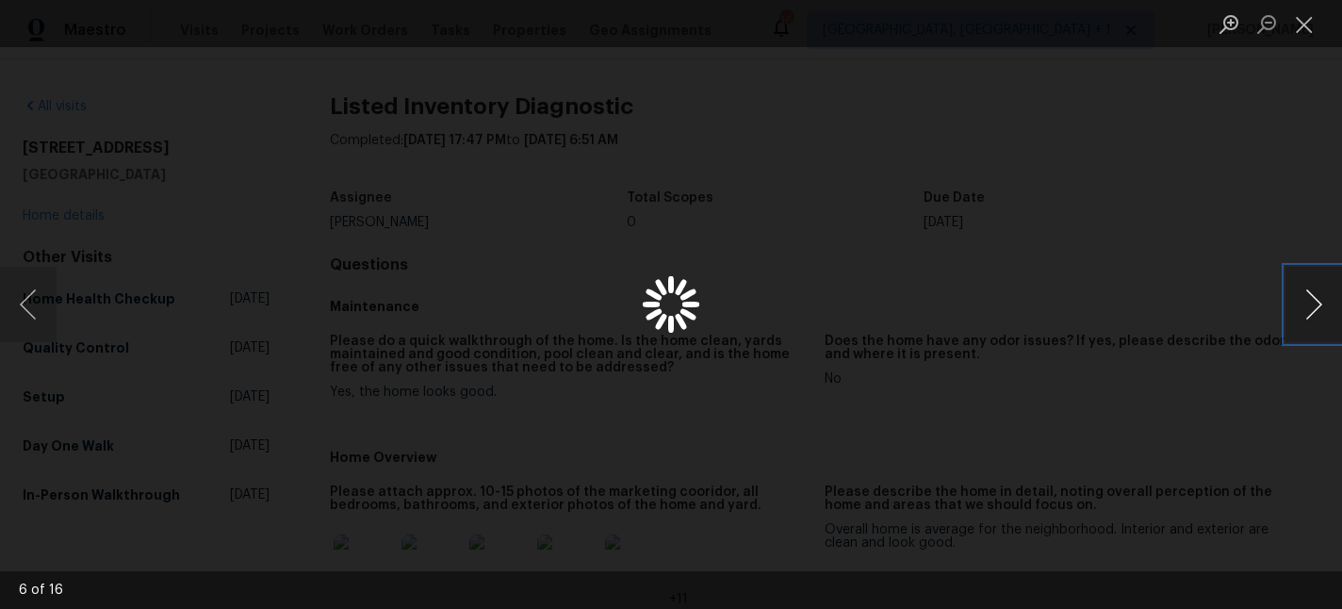
click at [1312, 305] on button "Next image" at bounding box center [1313, 304] width 57 height 75
click at [1312, 26] on button "Close lightbox" at bounding box center [1304, 24] width 38 height 33
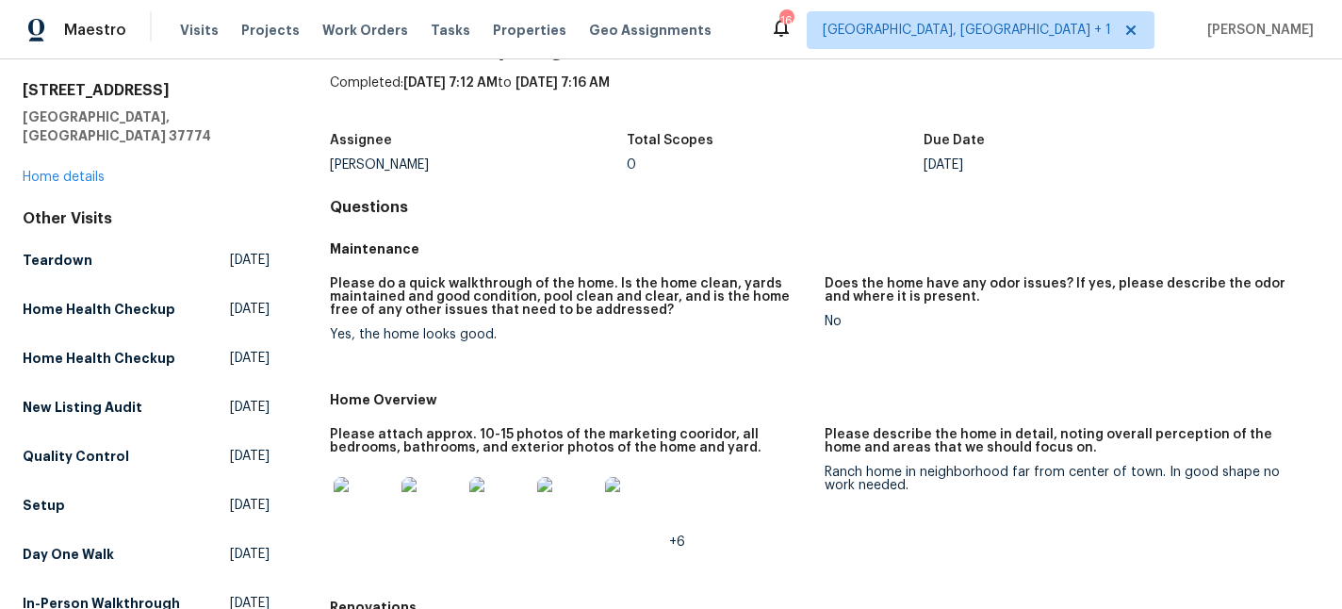
scroll to position [60, 0]
